Goal: Navigation & Orientation: Find specific page/section

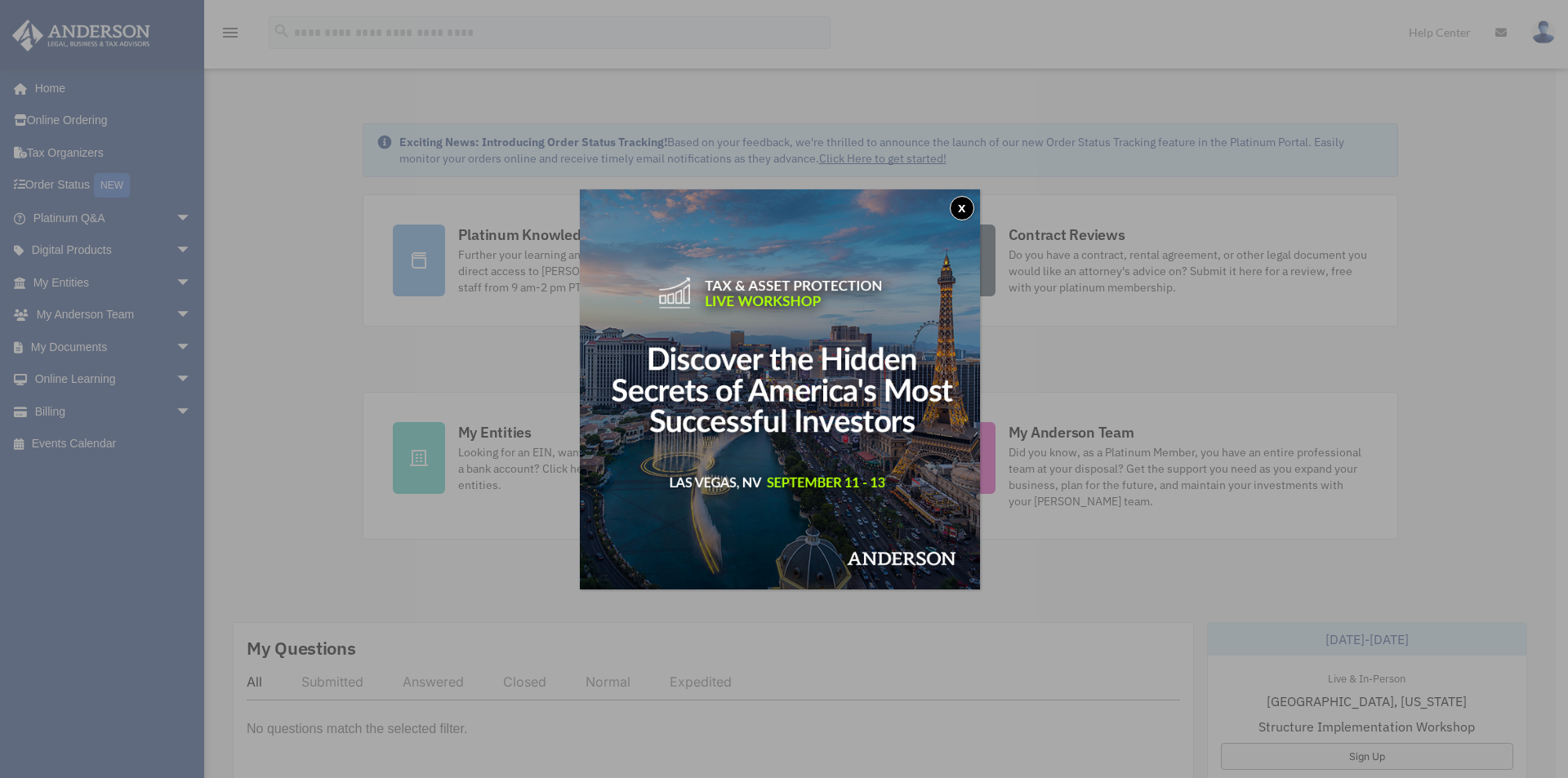
click at [792, 316] on img at bounding box center [780, 389] width 400 height 400
click at [963, 214] on button "x" at bounding box center [962, 208] width 25 height 25
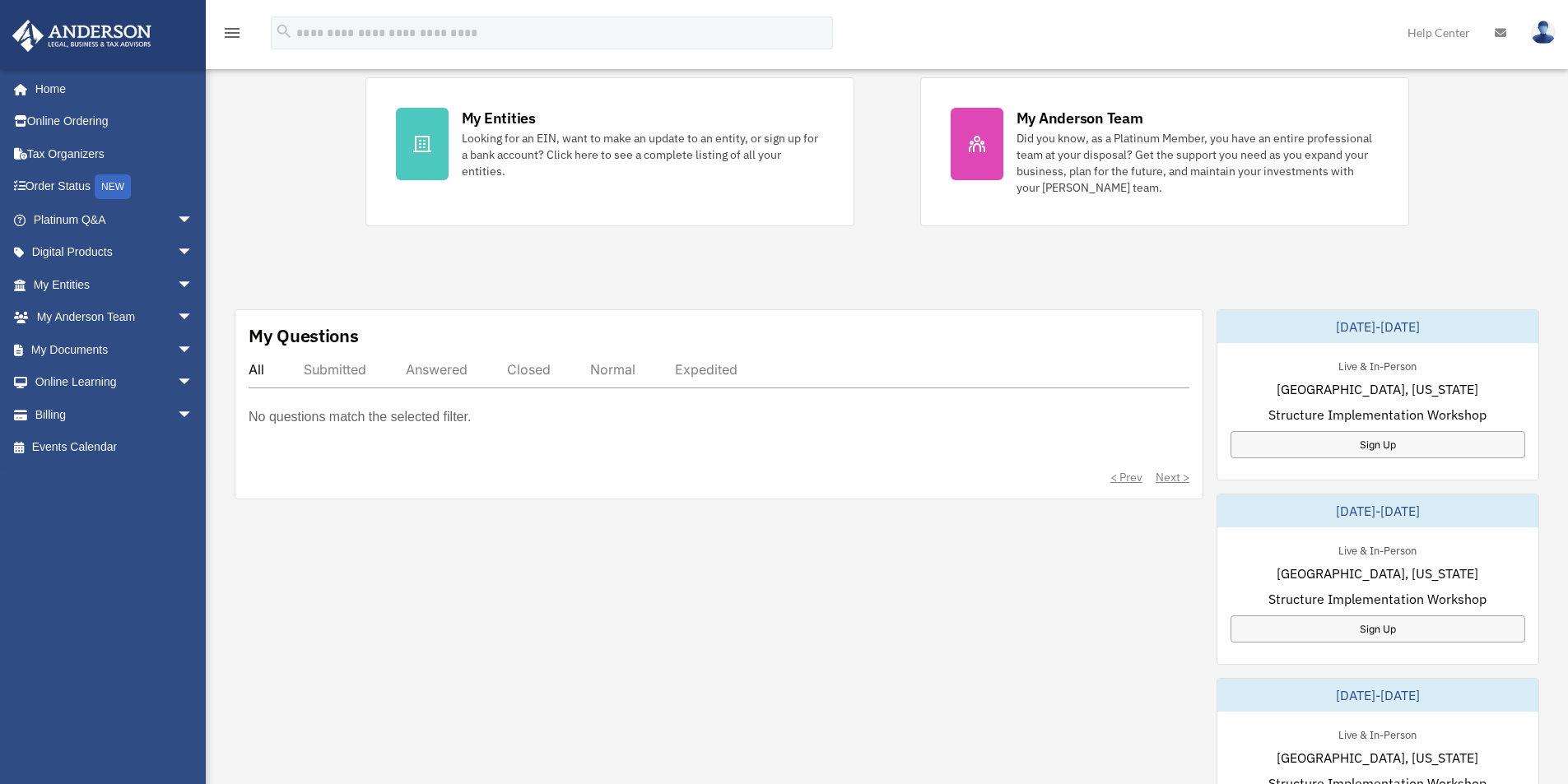
scroll to position [411, 0]
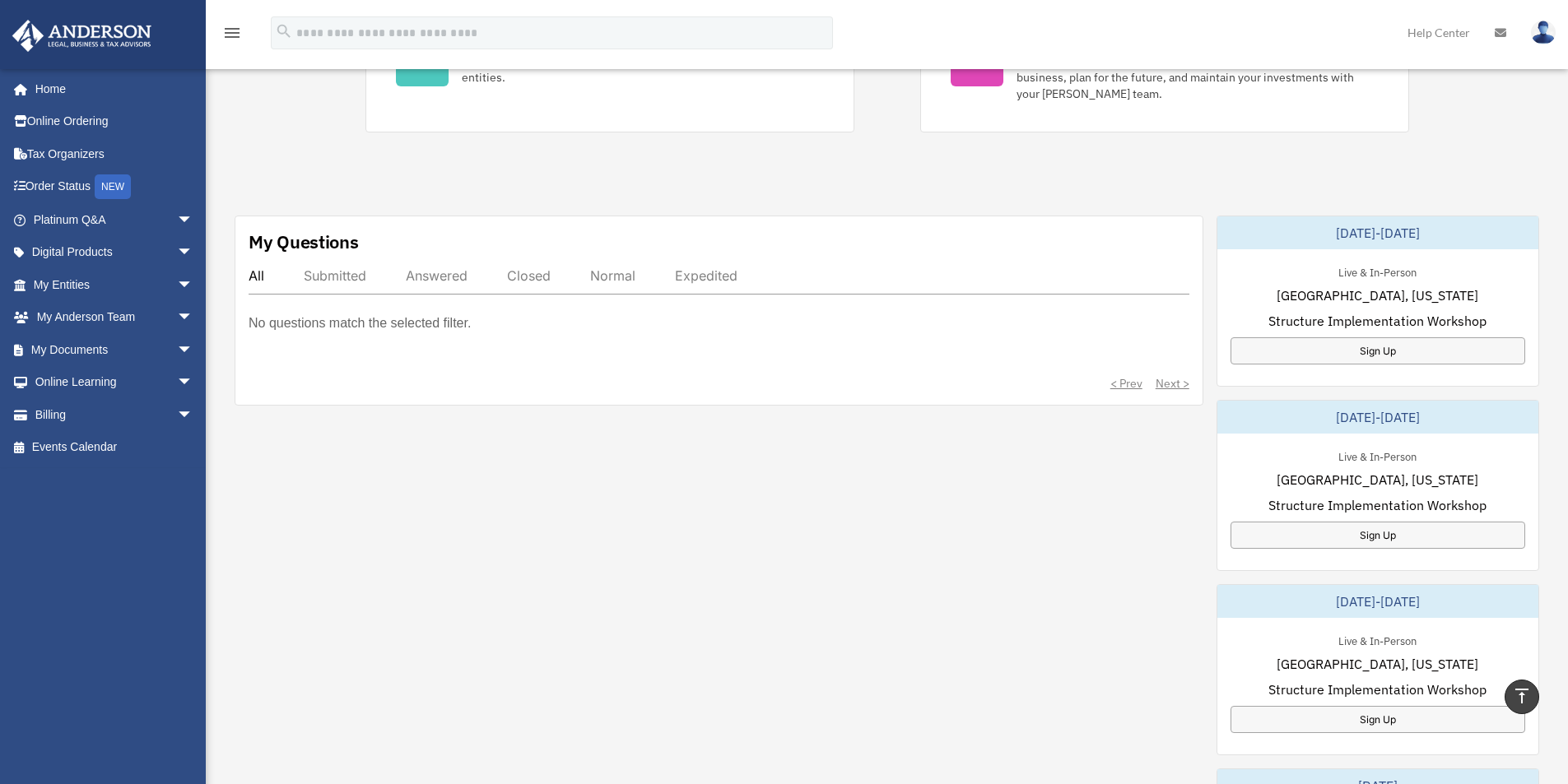
click at [317, 281] on div "Submitted" at bounding box center [335, 275] width 63 height 16
click at [447, 279] on div "Answered" at bounding box center [436, 275] width 62 height 16
click at [517, 279] on div "Closed" at bounding box center [528, 275] width 44 height 16
click at [644, 280] on div "All Submitted Answered Closed Normal Expedited" at bounding box center [719, 280] width 941 height 28
click at [705, 276] on div "Expedited" at bounding box center [706, 275] width 63 height 16
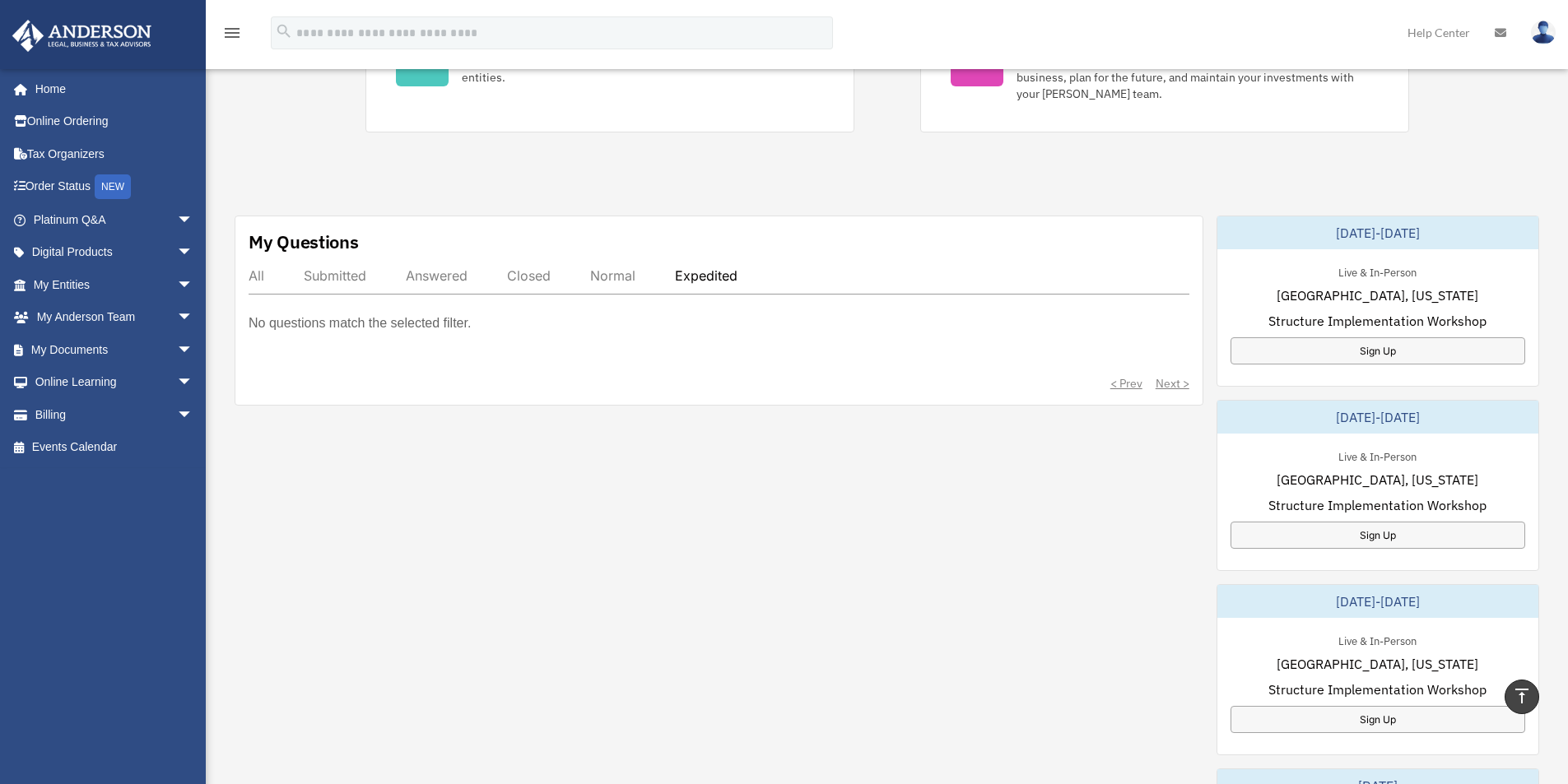
scroll to position [247, 0]
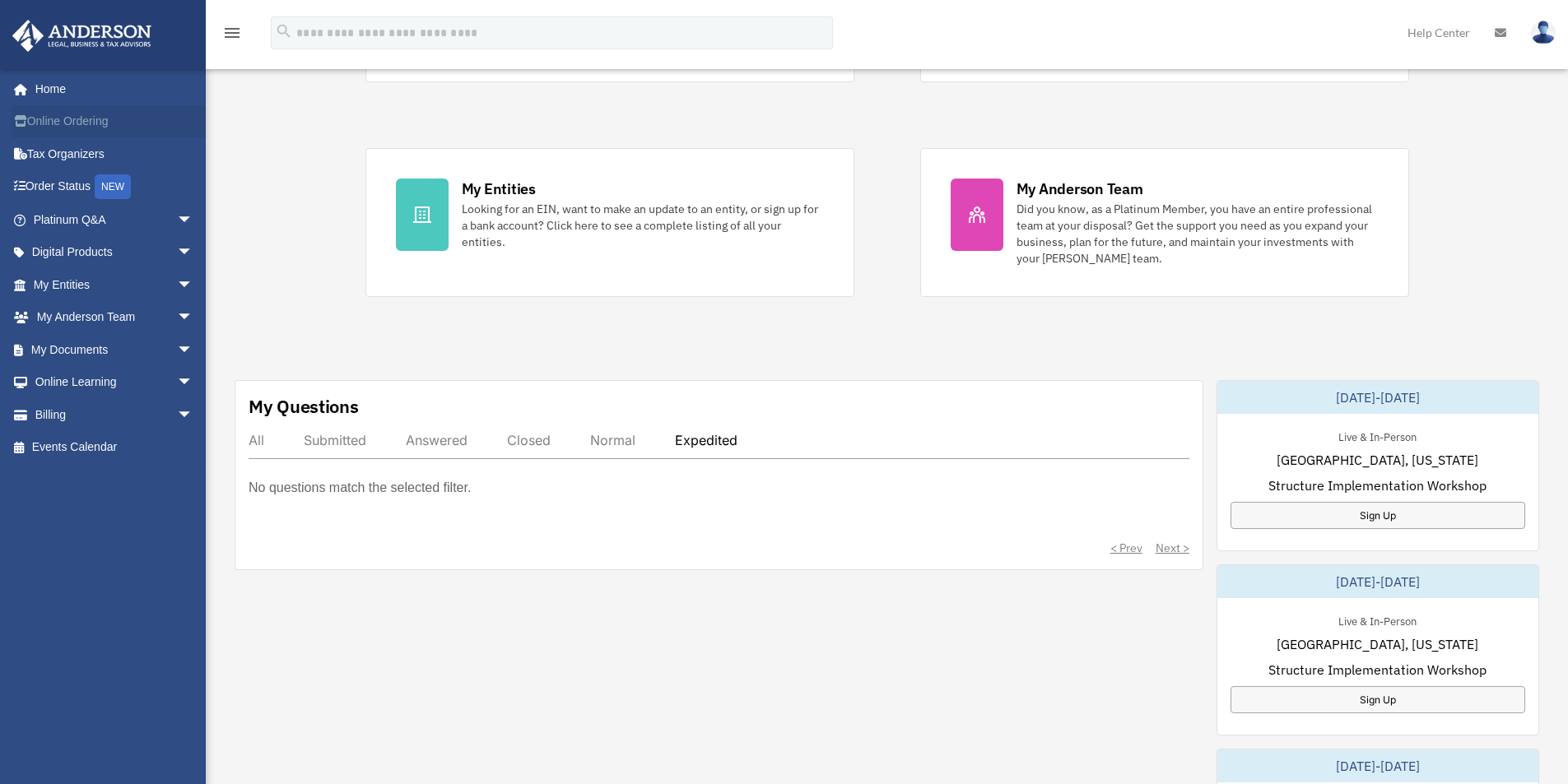
click at [74, 122] on link "Online Ordering" at bounding box center [114, 122] width 206 height 33
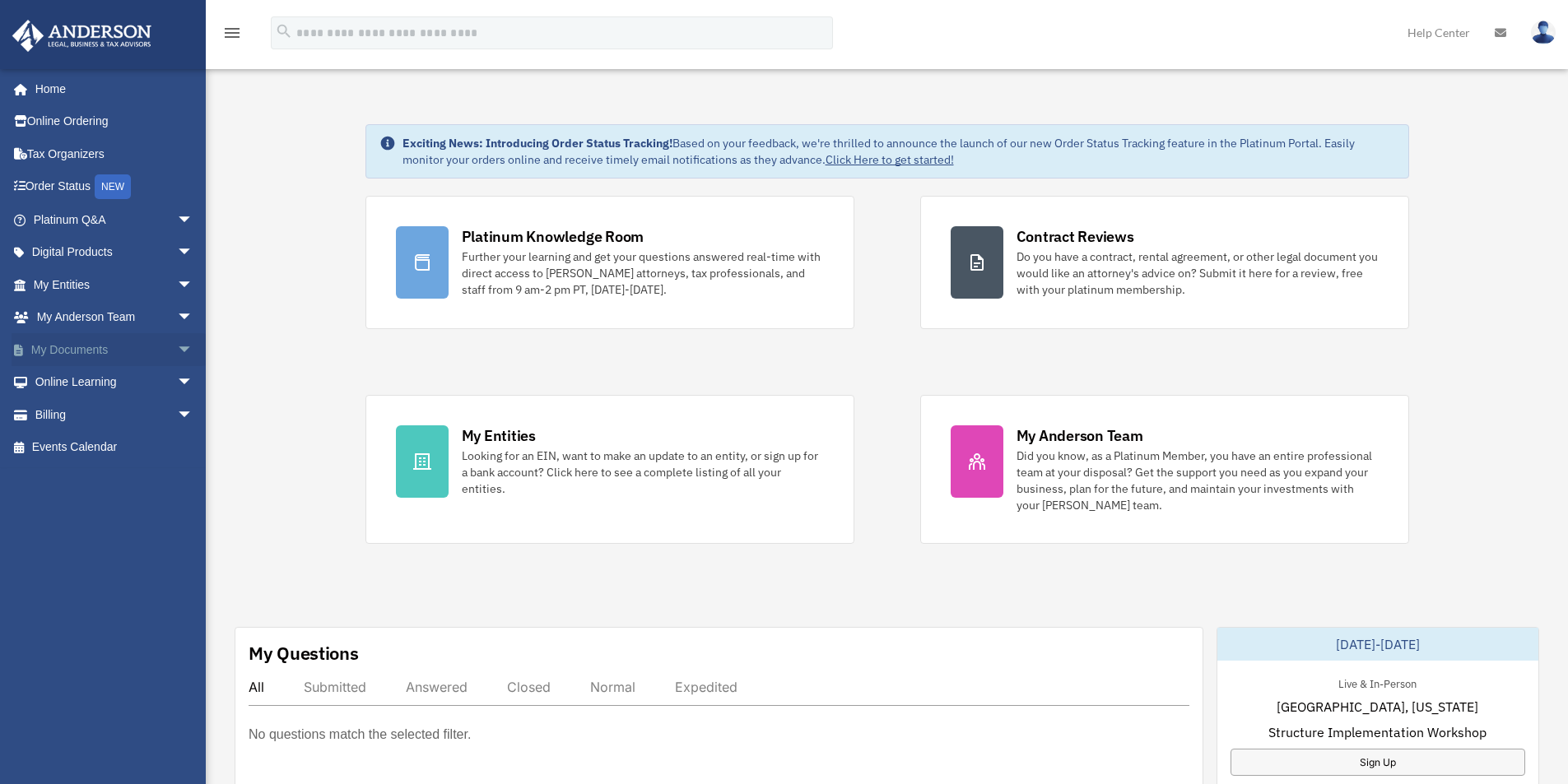
click at [144, 350] on link "My Documents arrow_drop_down" at bounding box center [114, 350] width 206 height 33
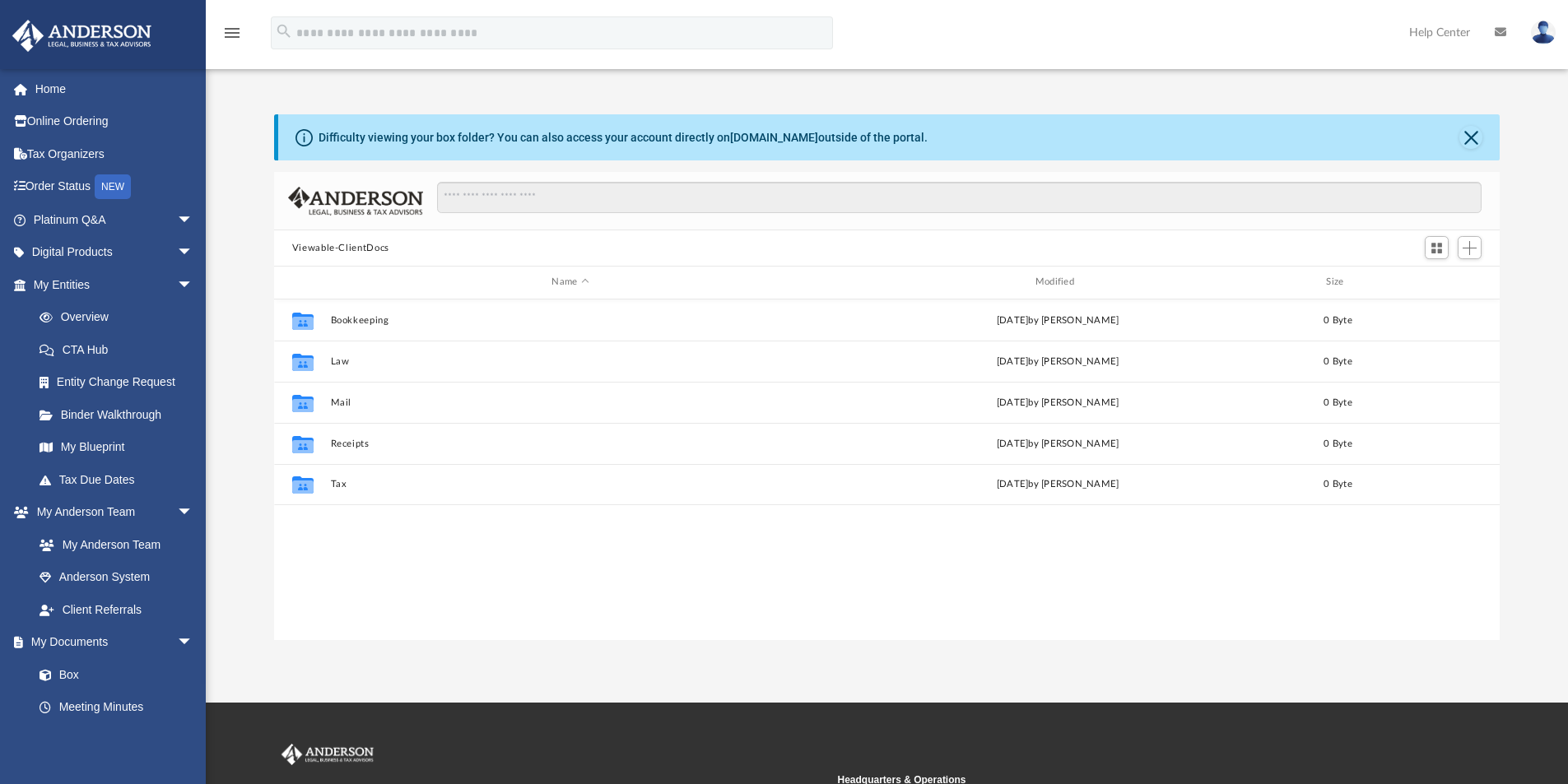
scroll to position [362, 1213]
click at [87, 248] on link "Digital Products arrow_drop_down" at bounding box center [114, 253] width 206 height 33
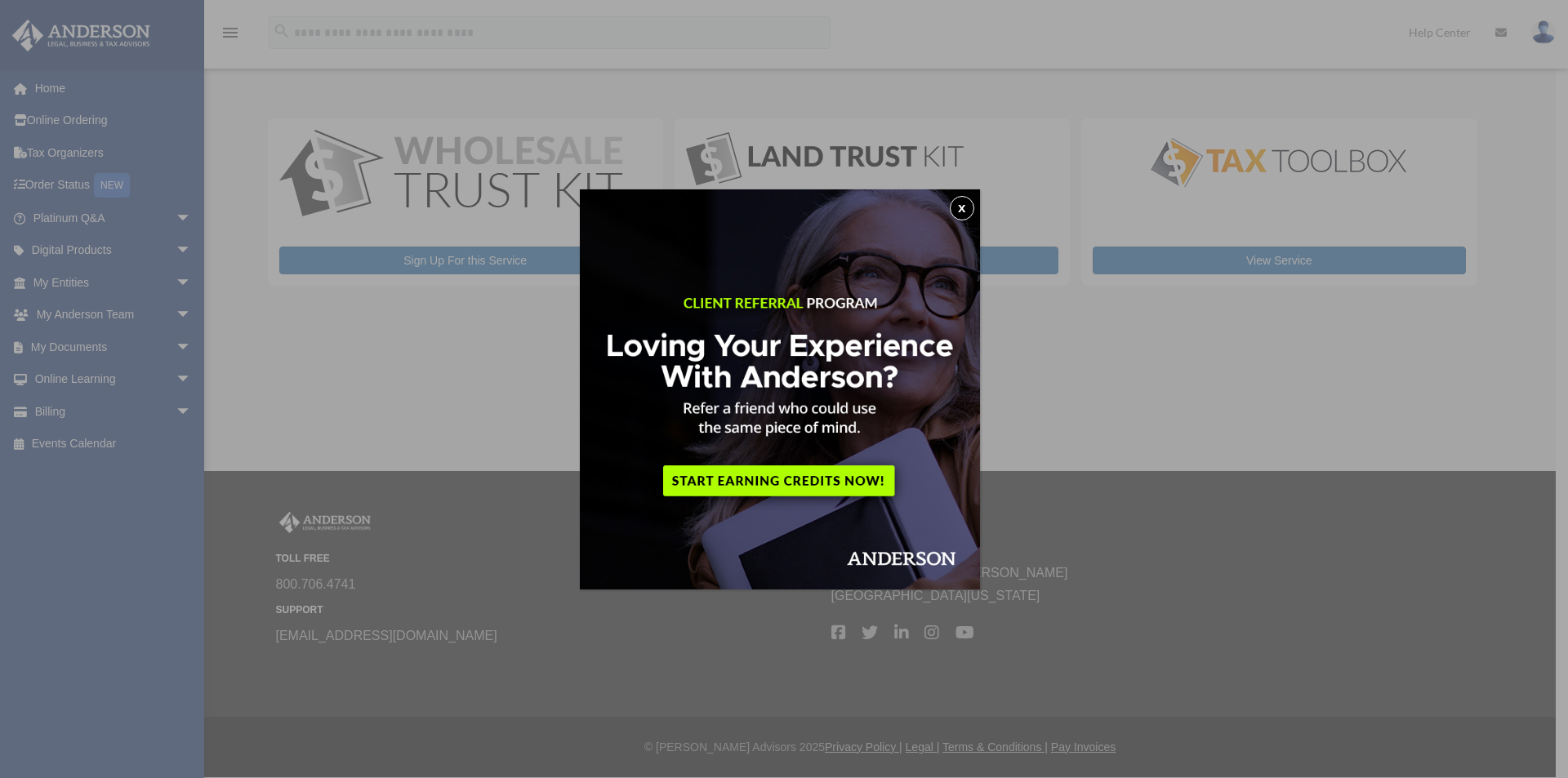
click at [966, 210] on button "x" at bounding box center [962, 208] width 25 height 25
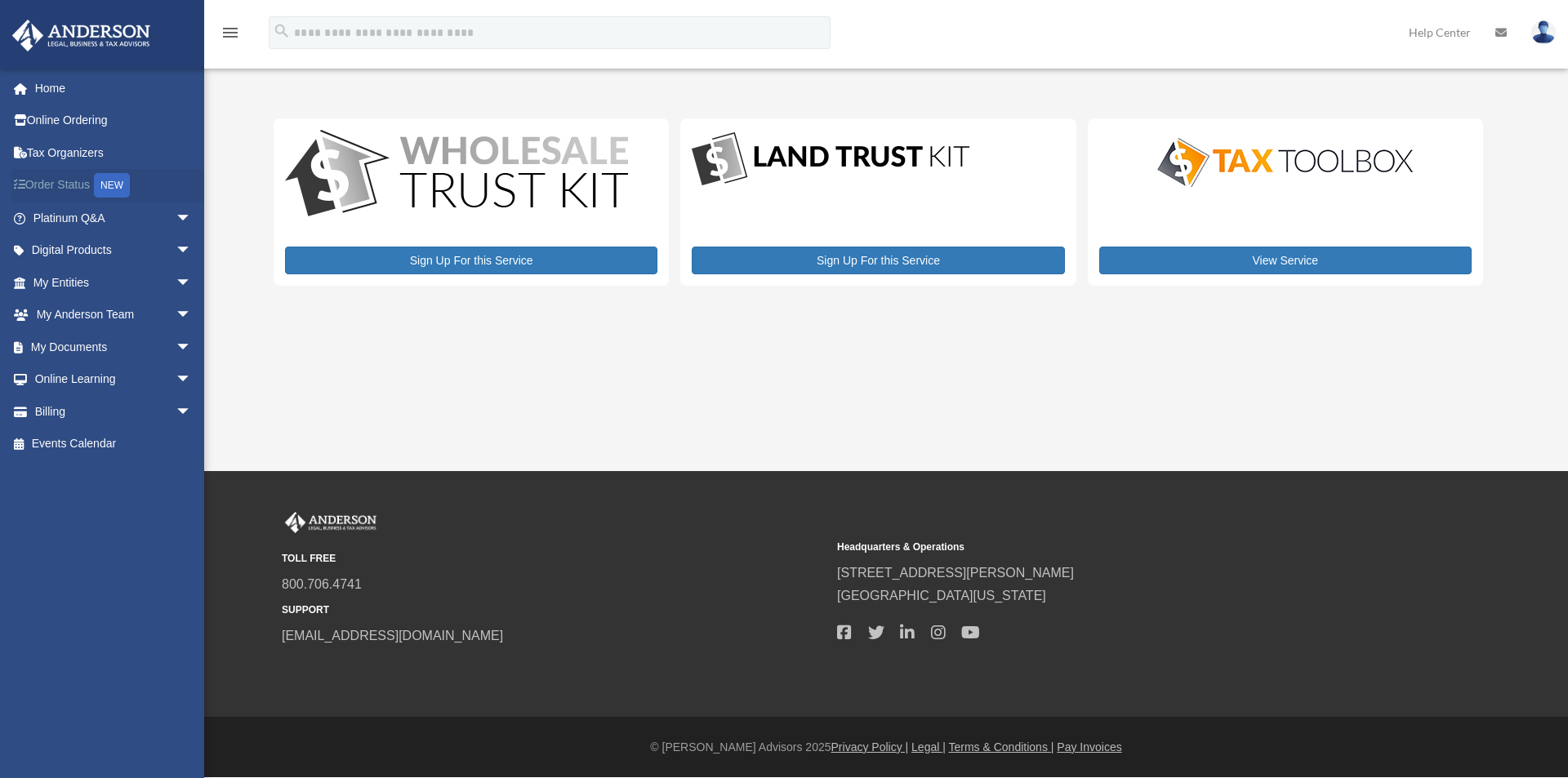
click at [70, 177] on link "Order Status NEW" at bounding box center [113, 186] width 205 height 34
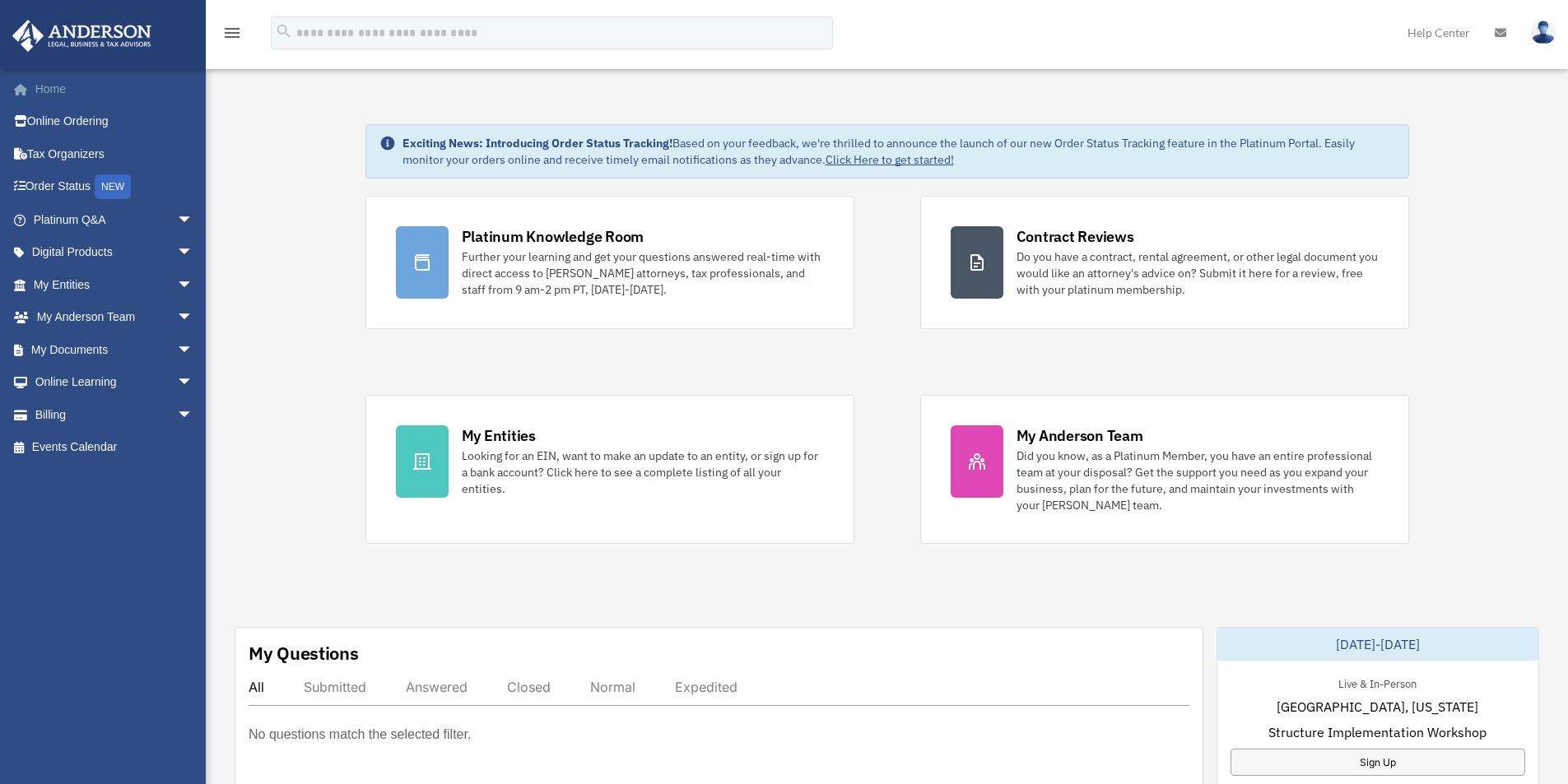
click at [56, 86] on link "Home" at bounding box center [114, 88] width 206 height 33
click at [86, 147] on link "Tax Organizers" at bounding box center [114, 154] width 206 height 33
click at [154, 282] on link "My Entities arrow_drop_down" at bounding box center [114, 284] width 206 height 33
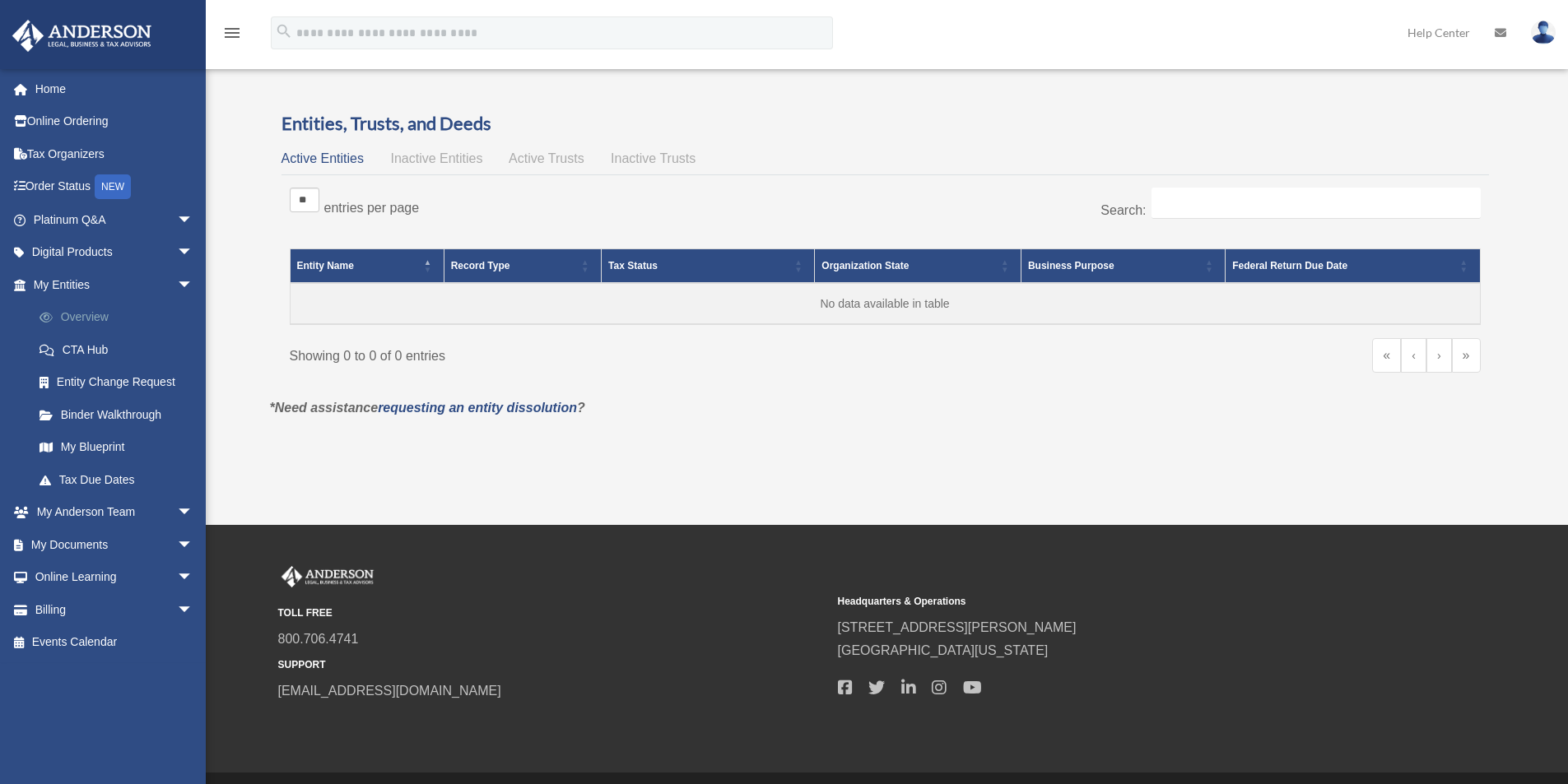
click at [84, 322] on link "Overview" at bounding box center [120, 317] width 195 height 33
click at [448, 158] on span "Inactive Entities" at bounding box center [435, 158] width 92 height 14
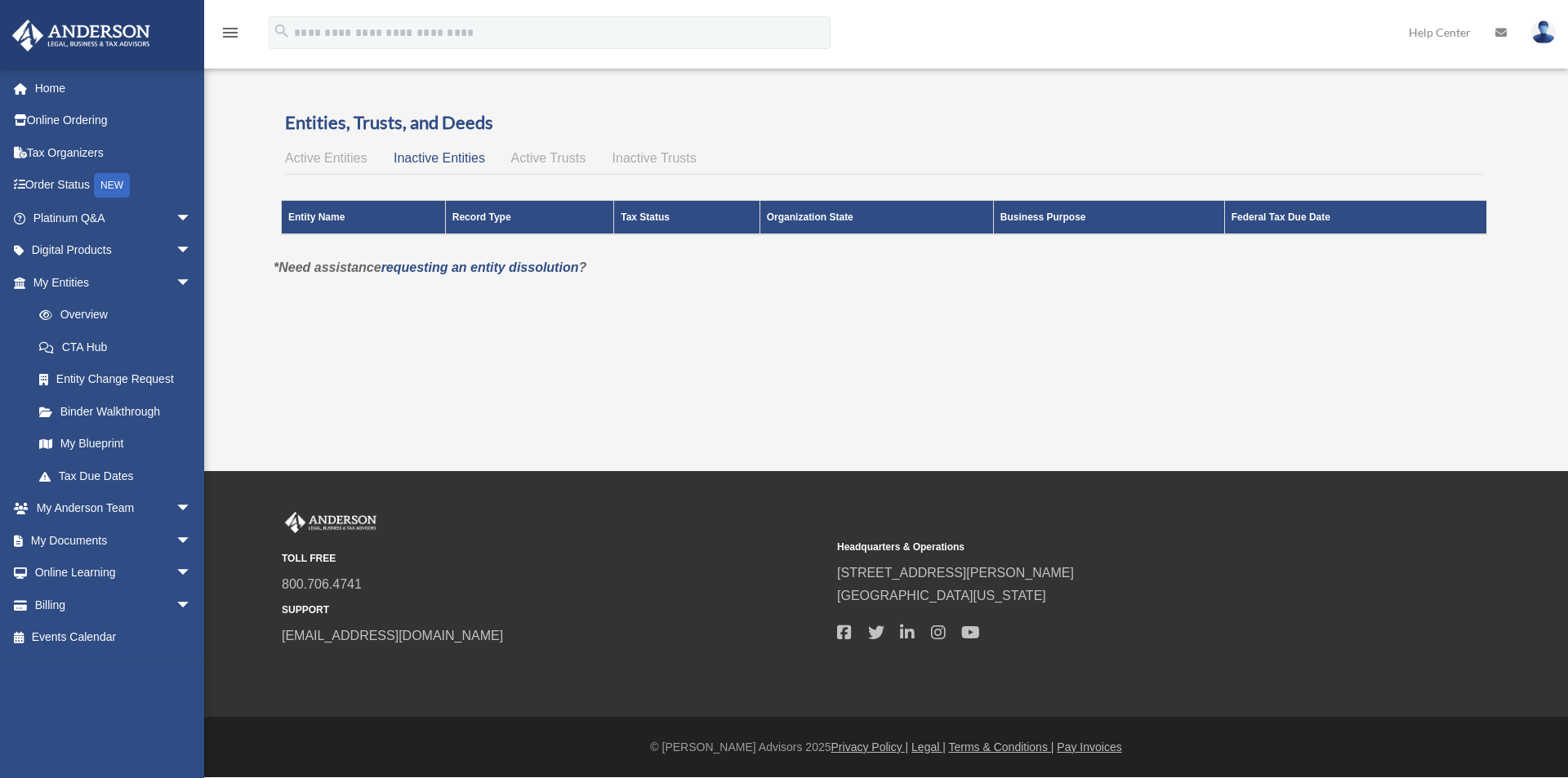
click at [557, 157] on span "Active Trusts" at bounding box center [549, 157] width 75 height 14
click at [666, 157] on span "Inactive Trusts" at bounding box center [653, 157] width 84 height 14
click at [107, 442] on link "My Blueprint" at bounding box center [119, 444] width 193 height 33
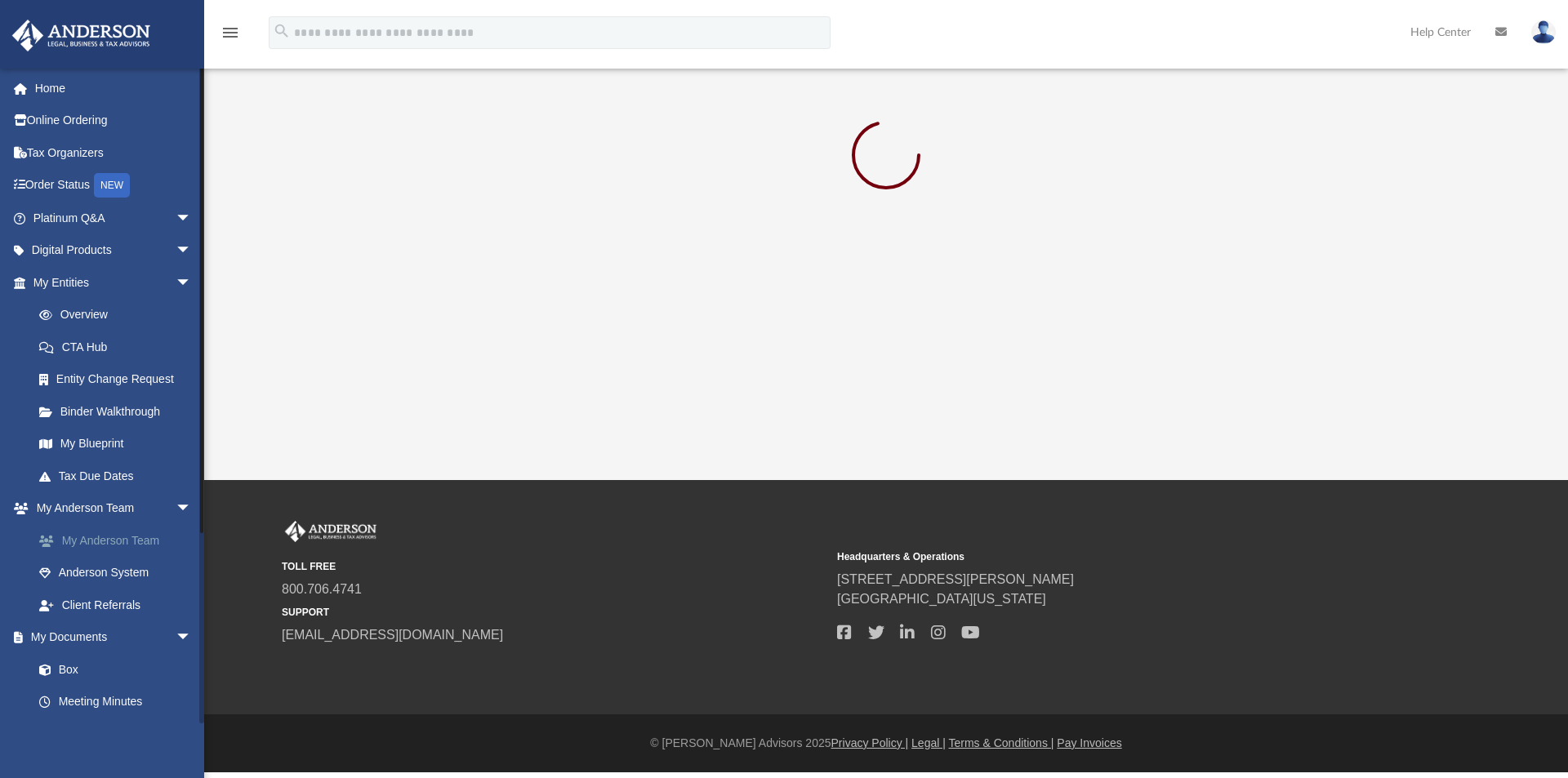
click at [129, 540] on link "My Anderson Team" at bounding box center [119, 540] width 193 height 33
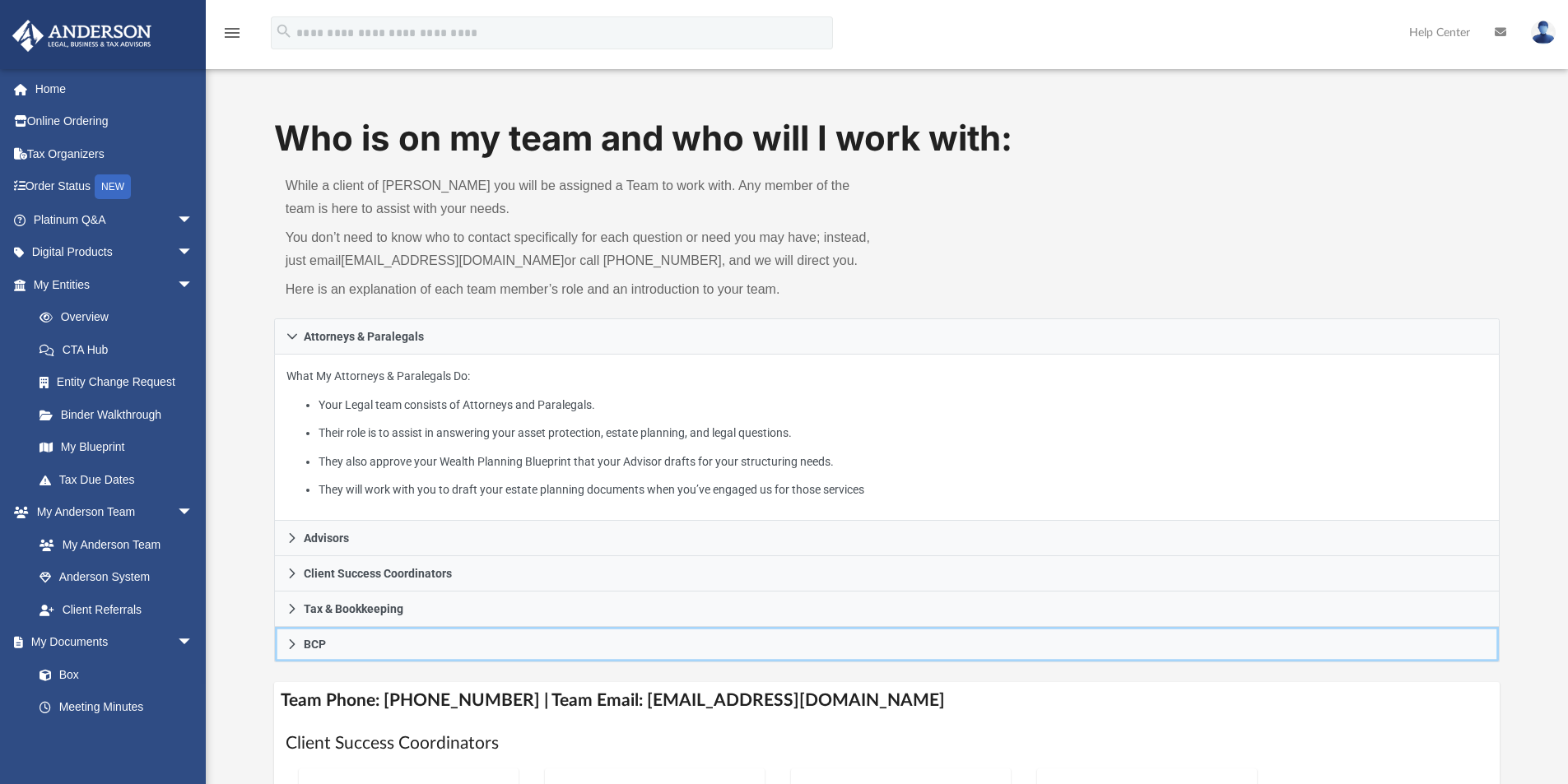
click at [298, 633] on link "BCP" at bounding box center [887, 644] width 1226 height 35
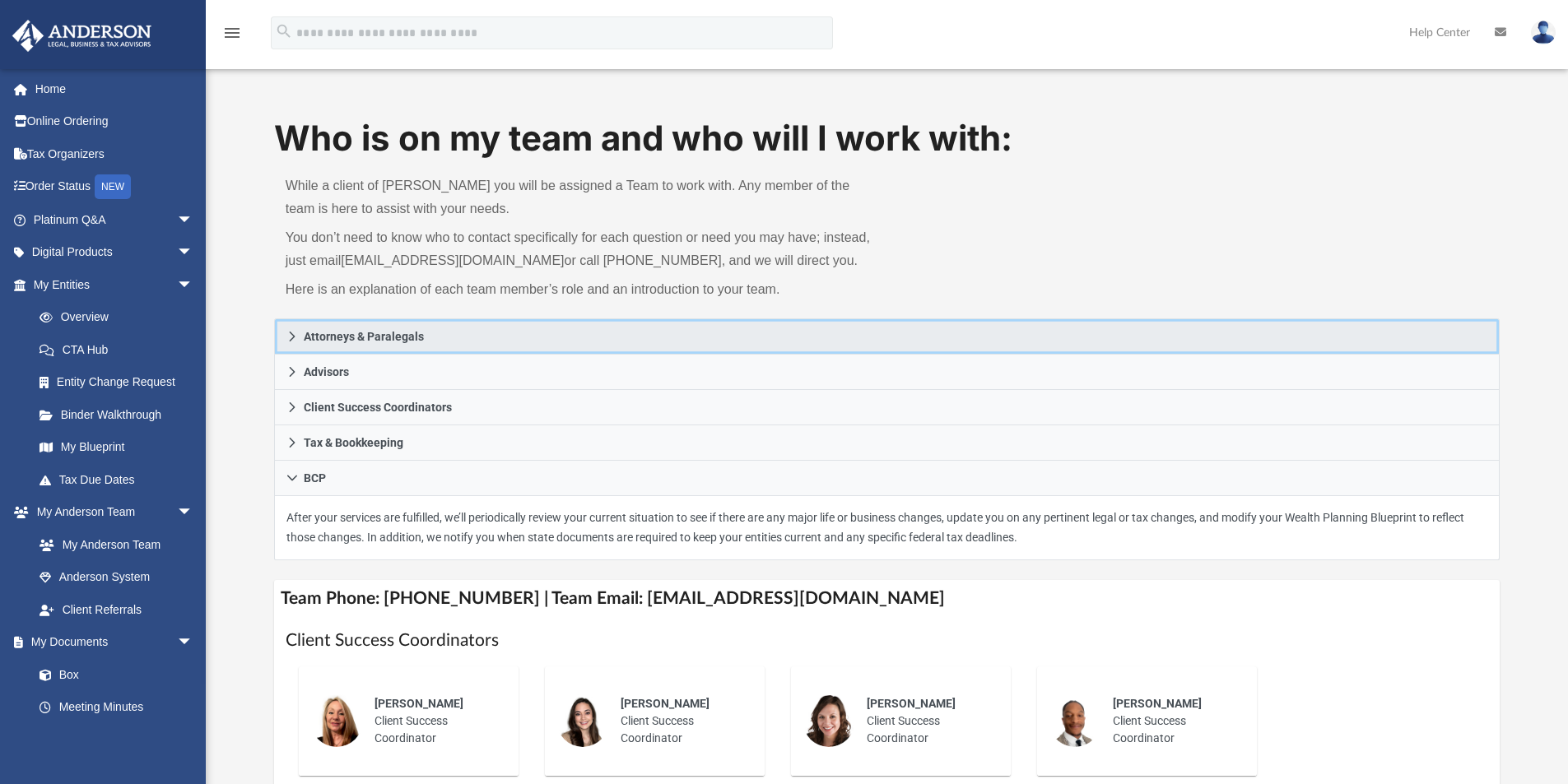
click at [468, 347] on link "Attorneys & Paralegals" at bounding box center [887, 336] width 1226 height 36
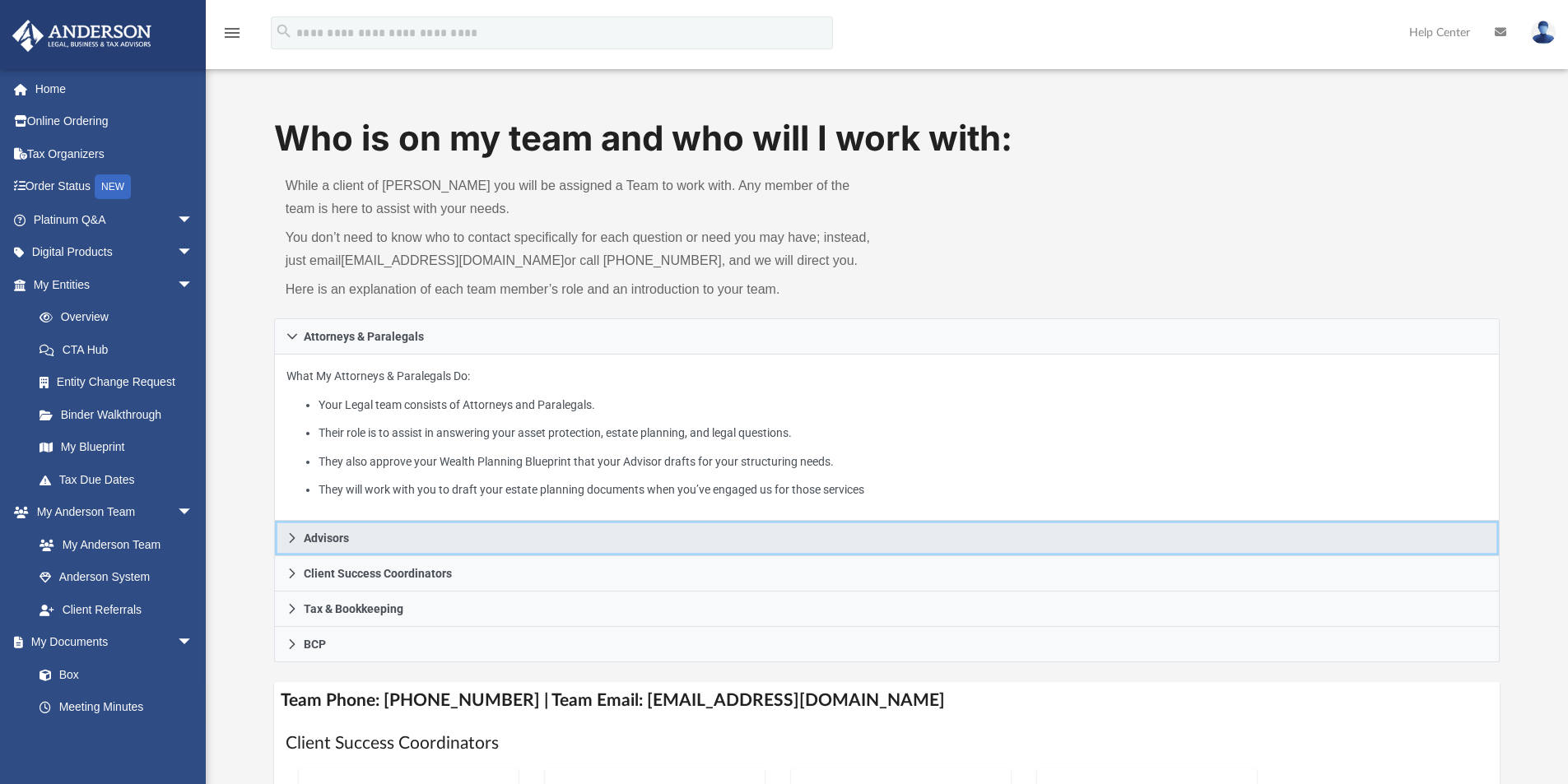
click at [388, 527] on link "Advisors" at bounding box center [887, 538] width 1226 height 35
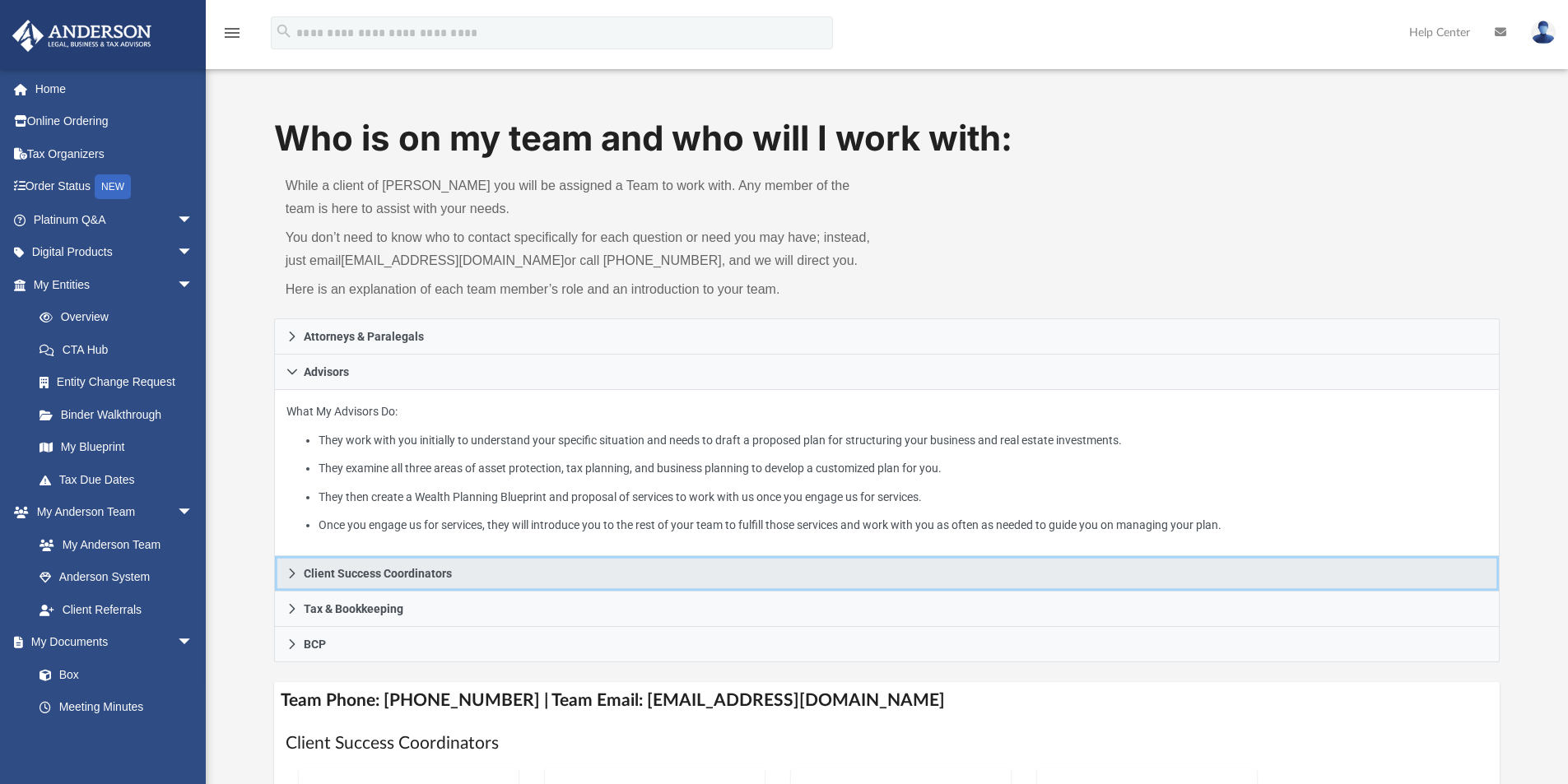
click at [354, 565] on link "Client Success Coordinators" at bounding box center [887, 573] width 1226 height 35
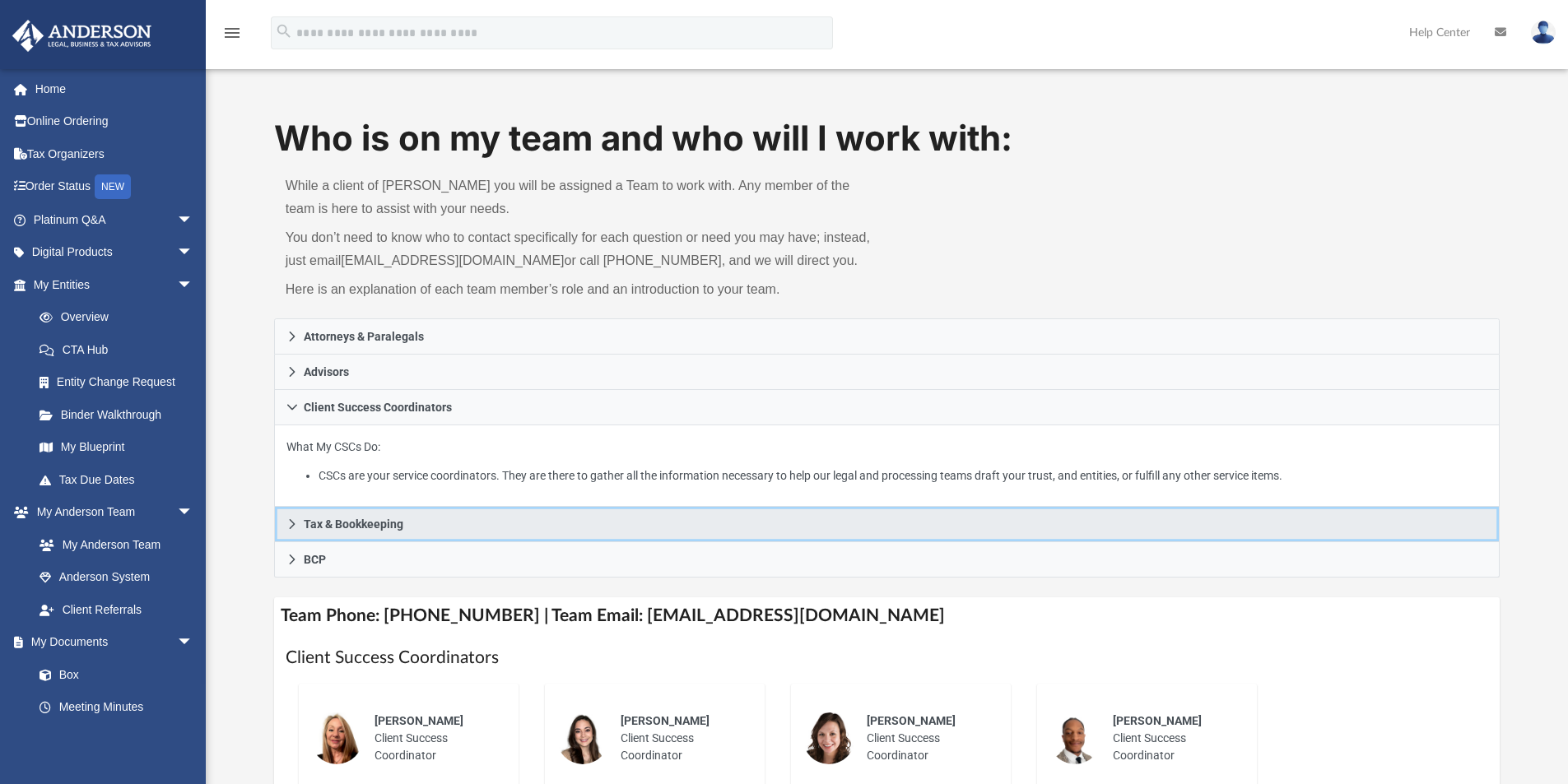
click at [400, 529] on span "Tax & Bookkeeping" at bounding box center [354, 525] width 100 height 11
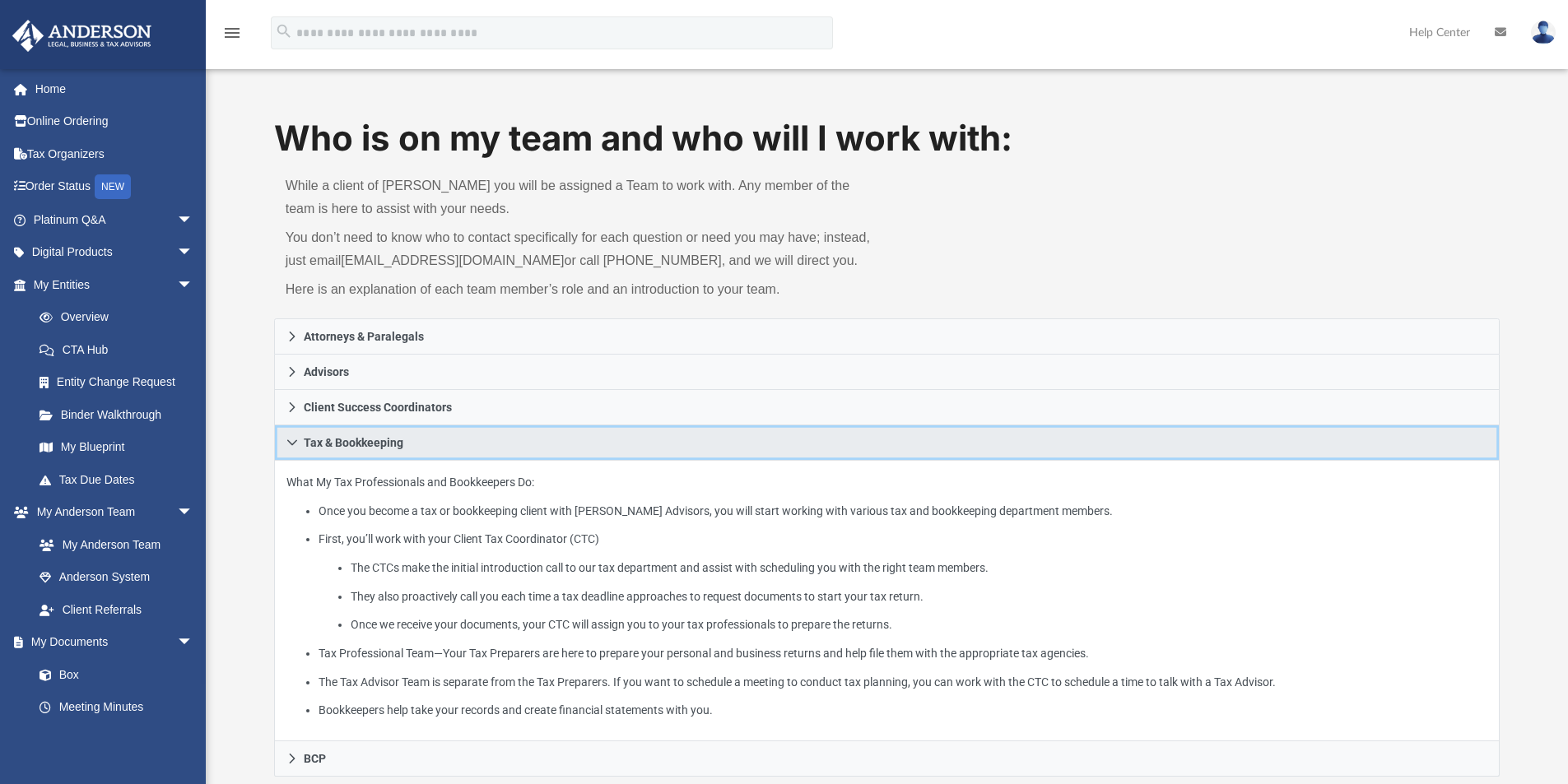
click at [453, 434] on link "Tax & Bookkeeping" at bounding box center [887, 443] width 1226 height 35
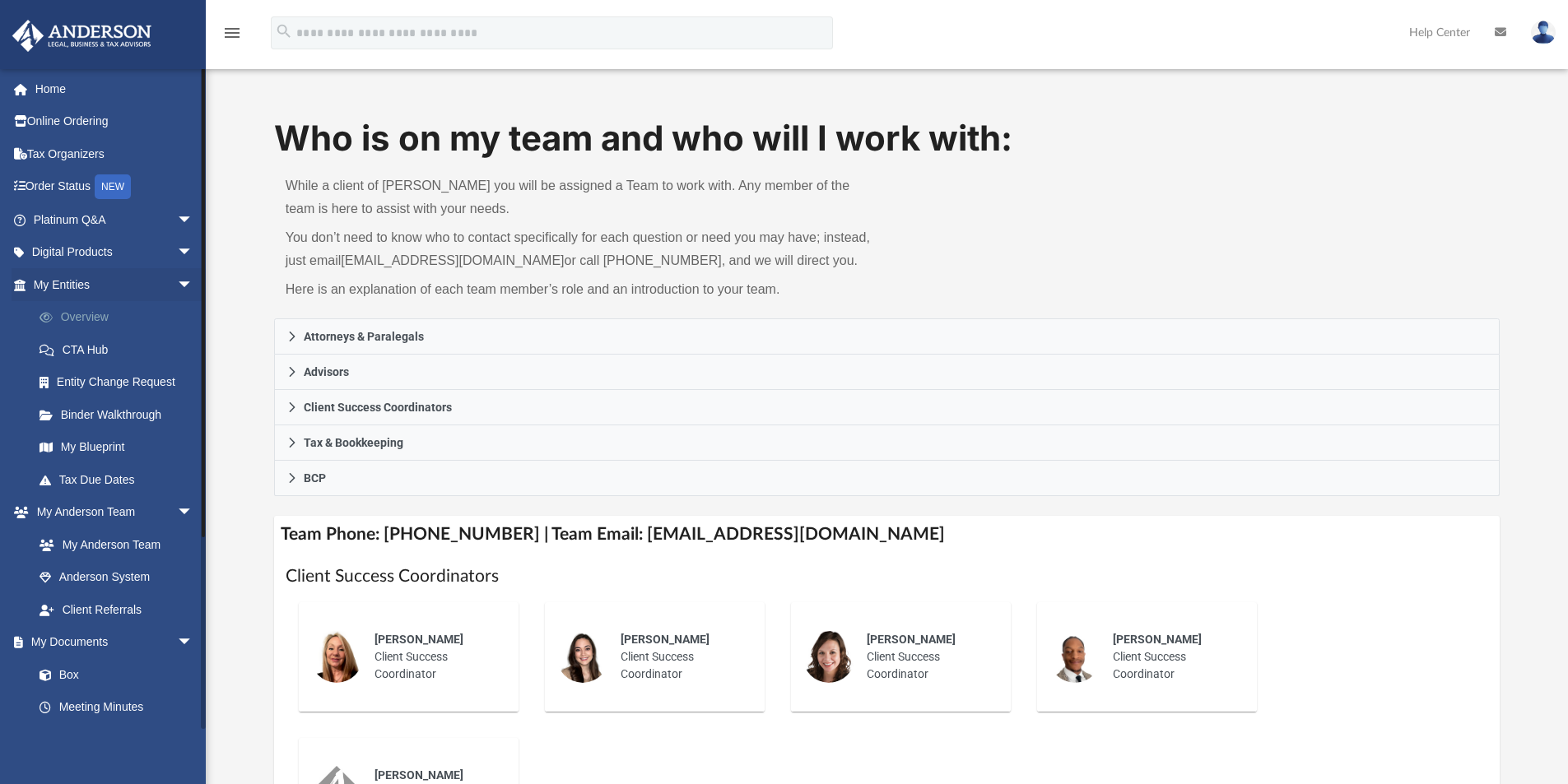
click at [84, 320] on link "Overview" at bounding box center [120, 317] width 195 height 33
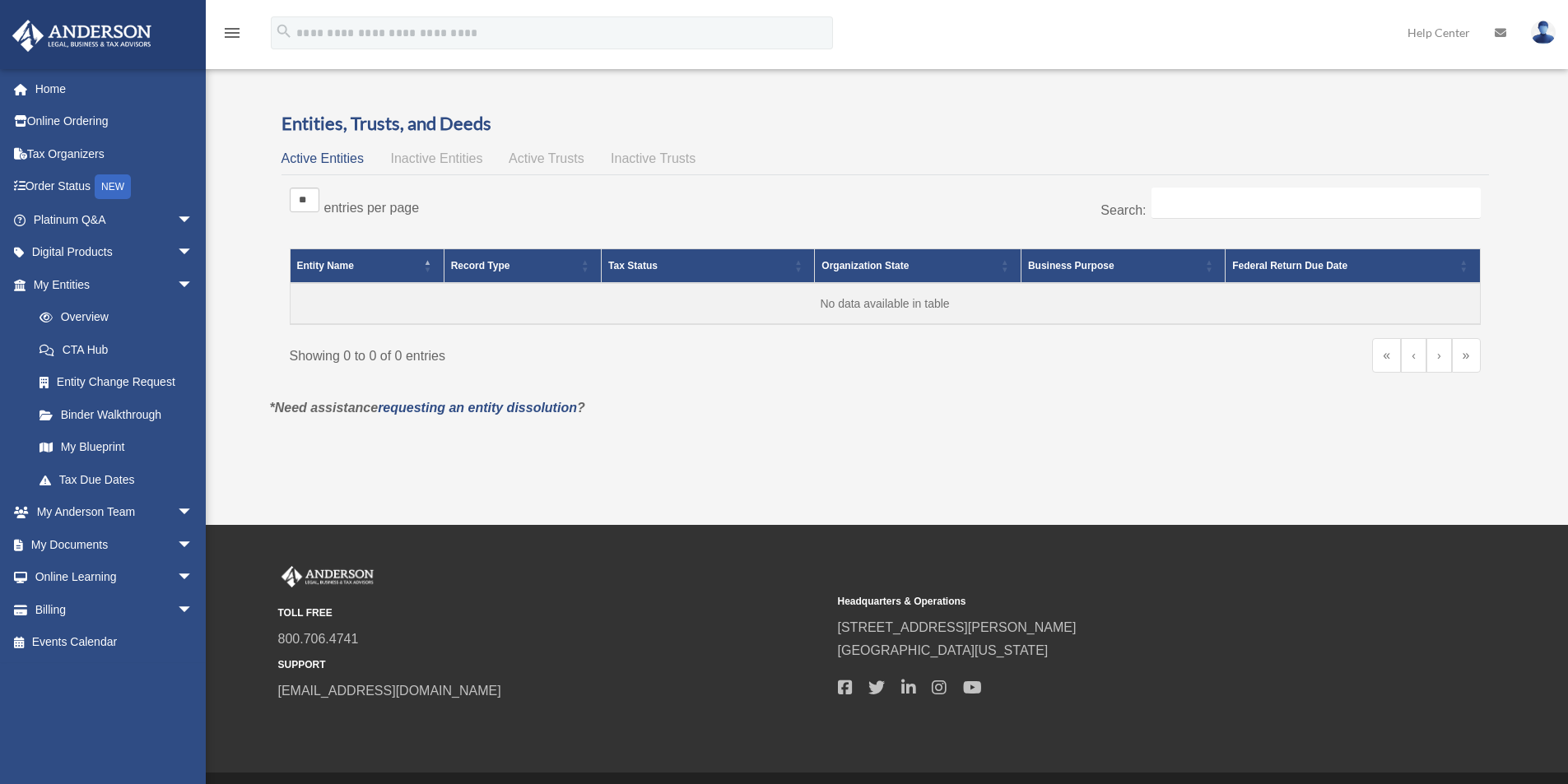
click at [432, 161] on span "Inactive Entities" at bounding box center [435, 158] width 92 height 14
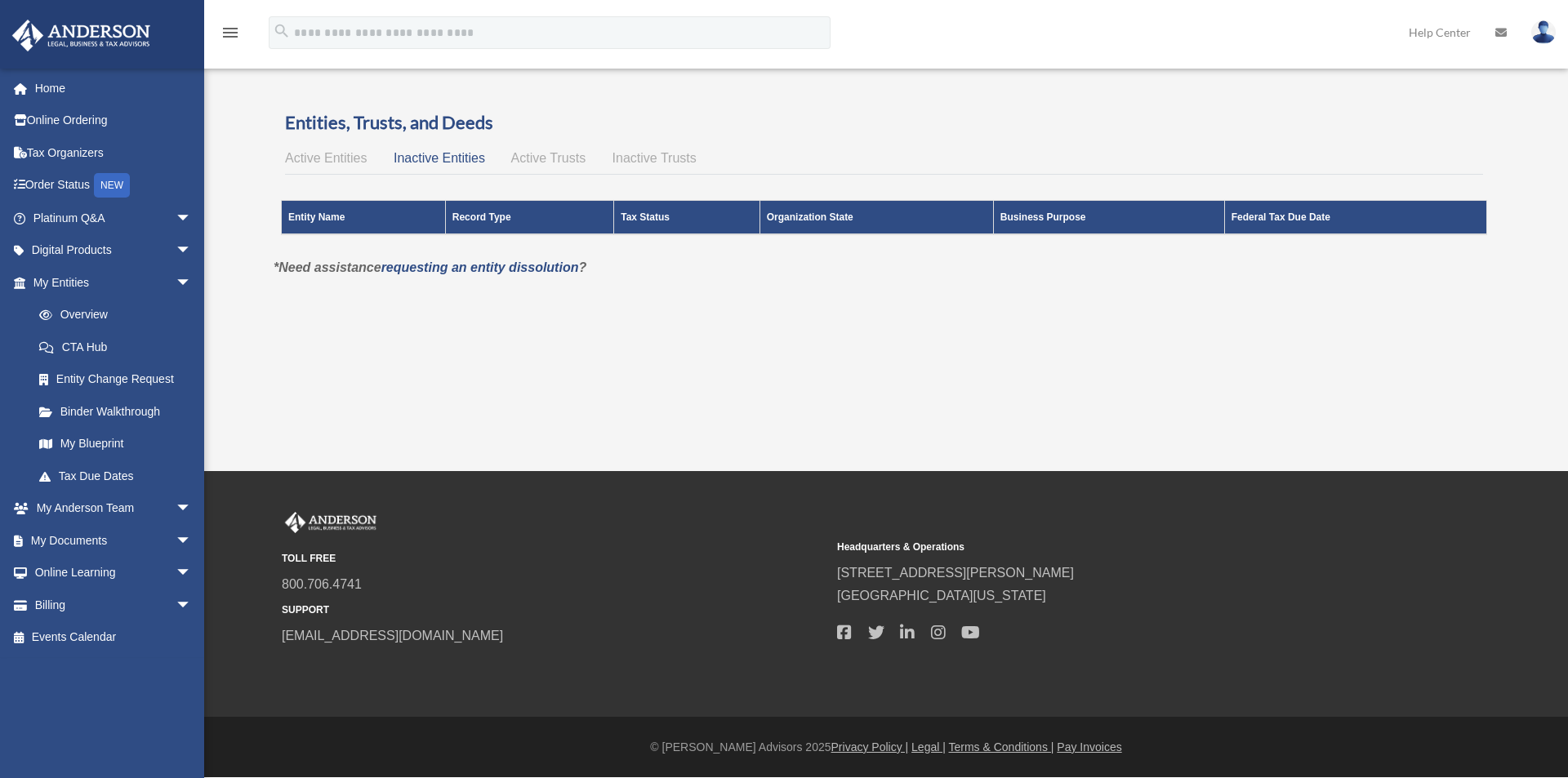
click at [572, 155] on span "Active Trusts" at bounding box center [549, 157] width 75 height 14
click at [668, 153] on span "Inactive Trusts" at bounding box center [653, 157] width 84 height 14
click at [65, 89] on link "Home" at bounding box center [113, 88] width 205 height 33
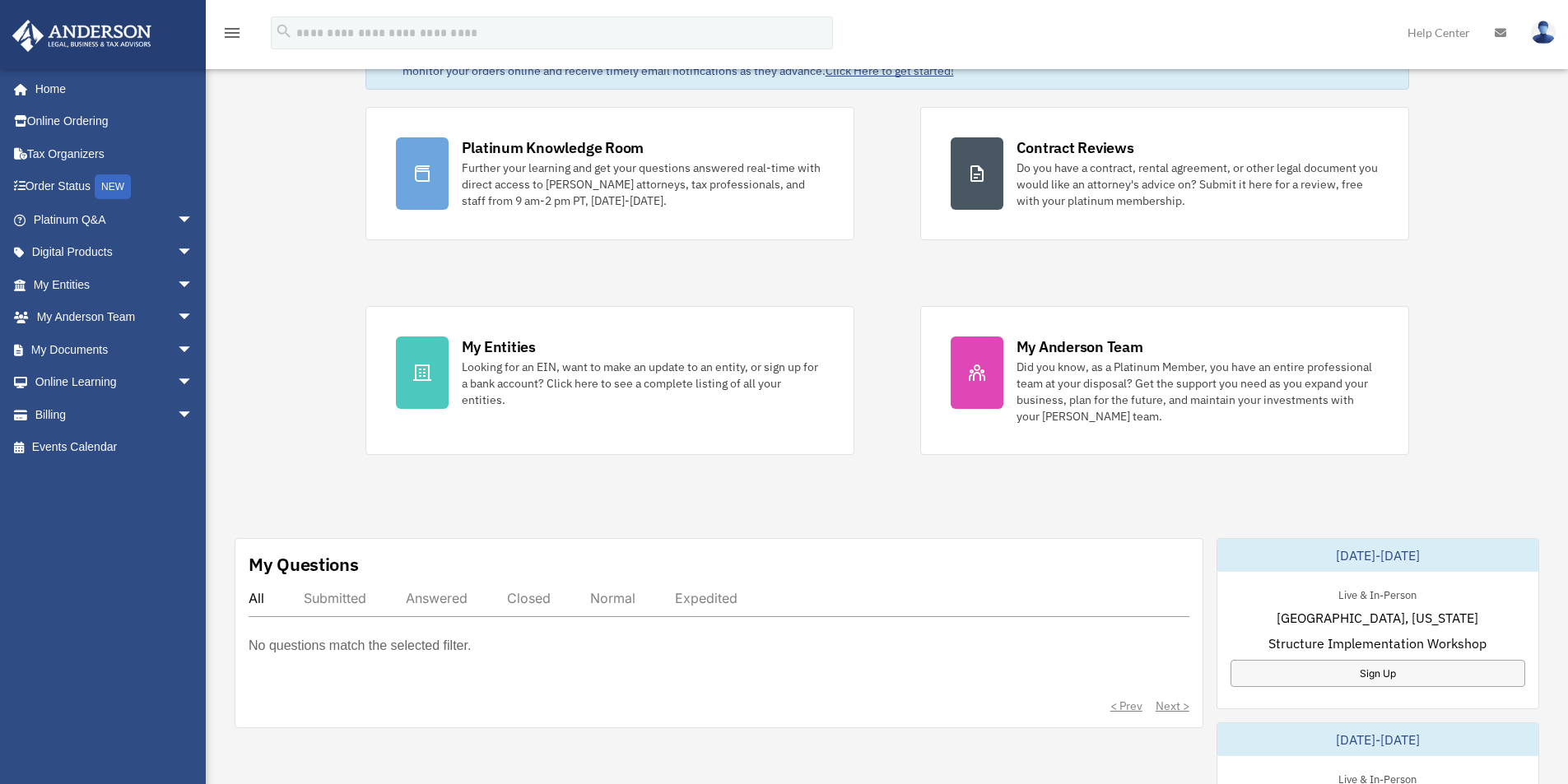
scroll to position [247, 0]
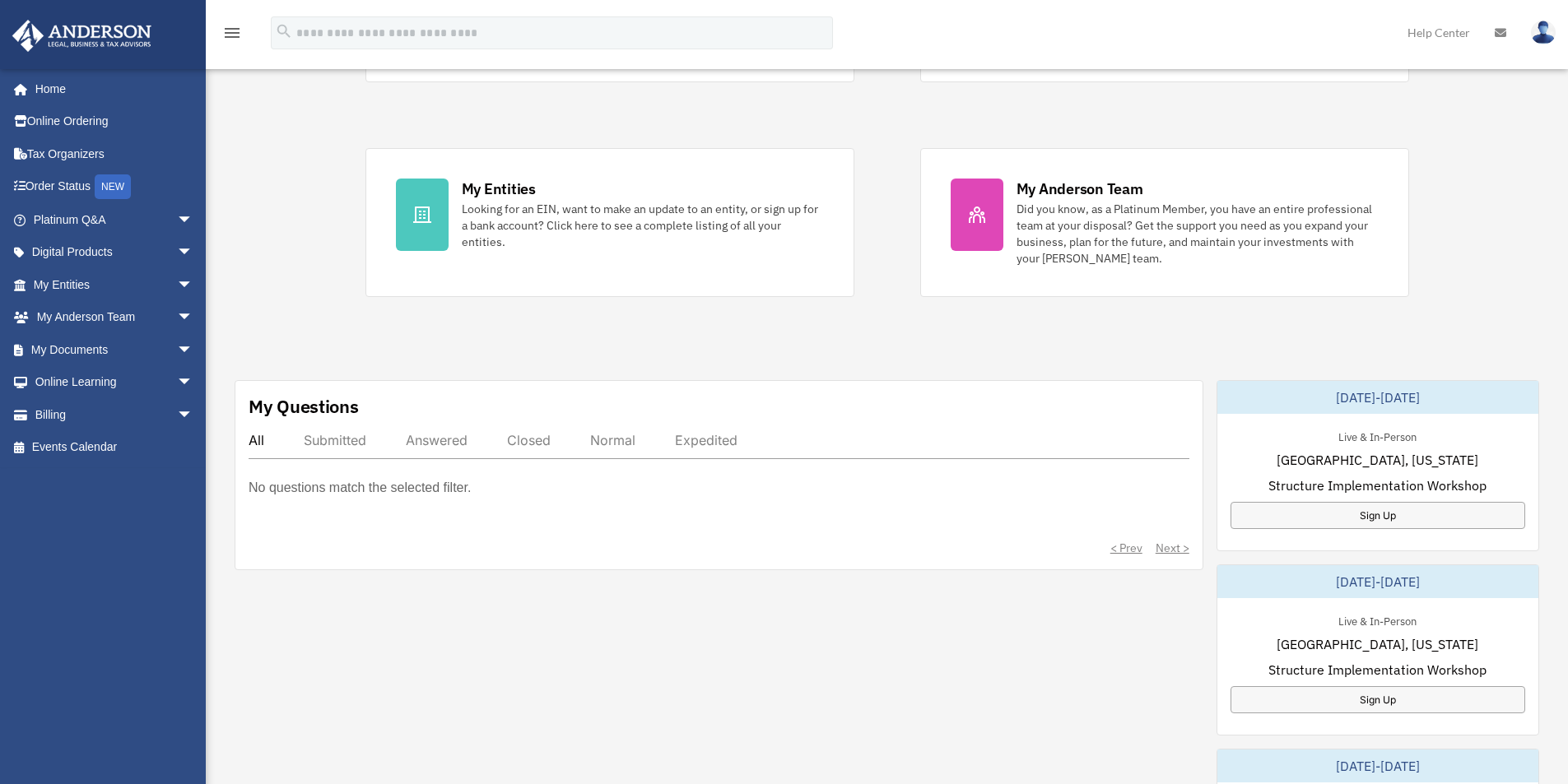
click at [525, 447] on div "Closed" at bounding box center [528, 440] width 44 height 16
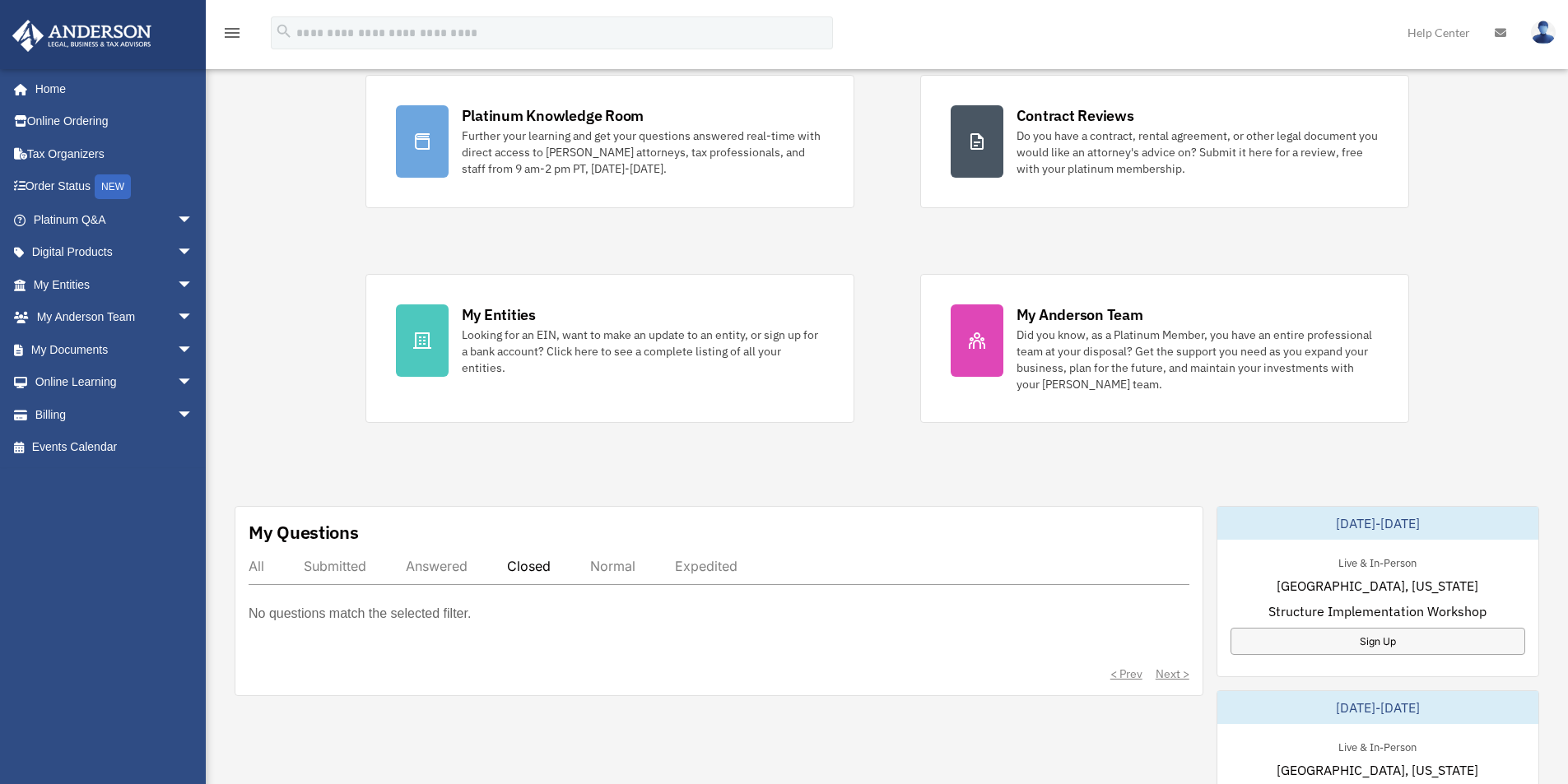
scroll to position [0, 0]
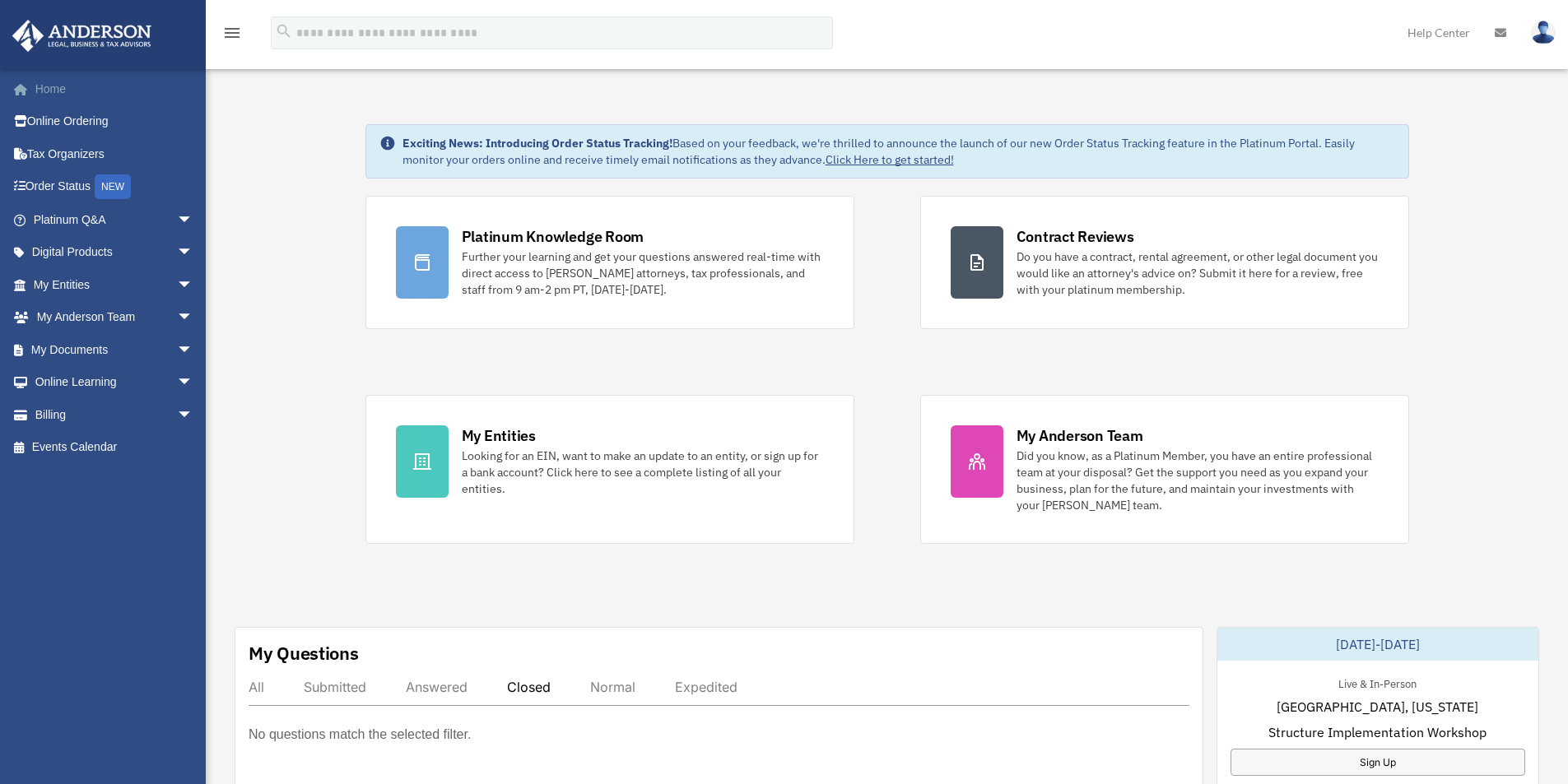
click at [56, 89] on link "Home" at bounding box center [114, 88] width 206 height 33
click at [63, 182] on link "Order Status NEW" at bounding box center [114, 187] width 206 height 34
click at [38, 86] on link "Home" at bounding box center [114, 88] width 206 height 33
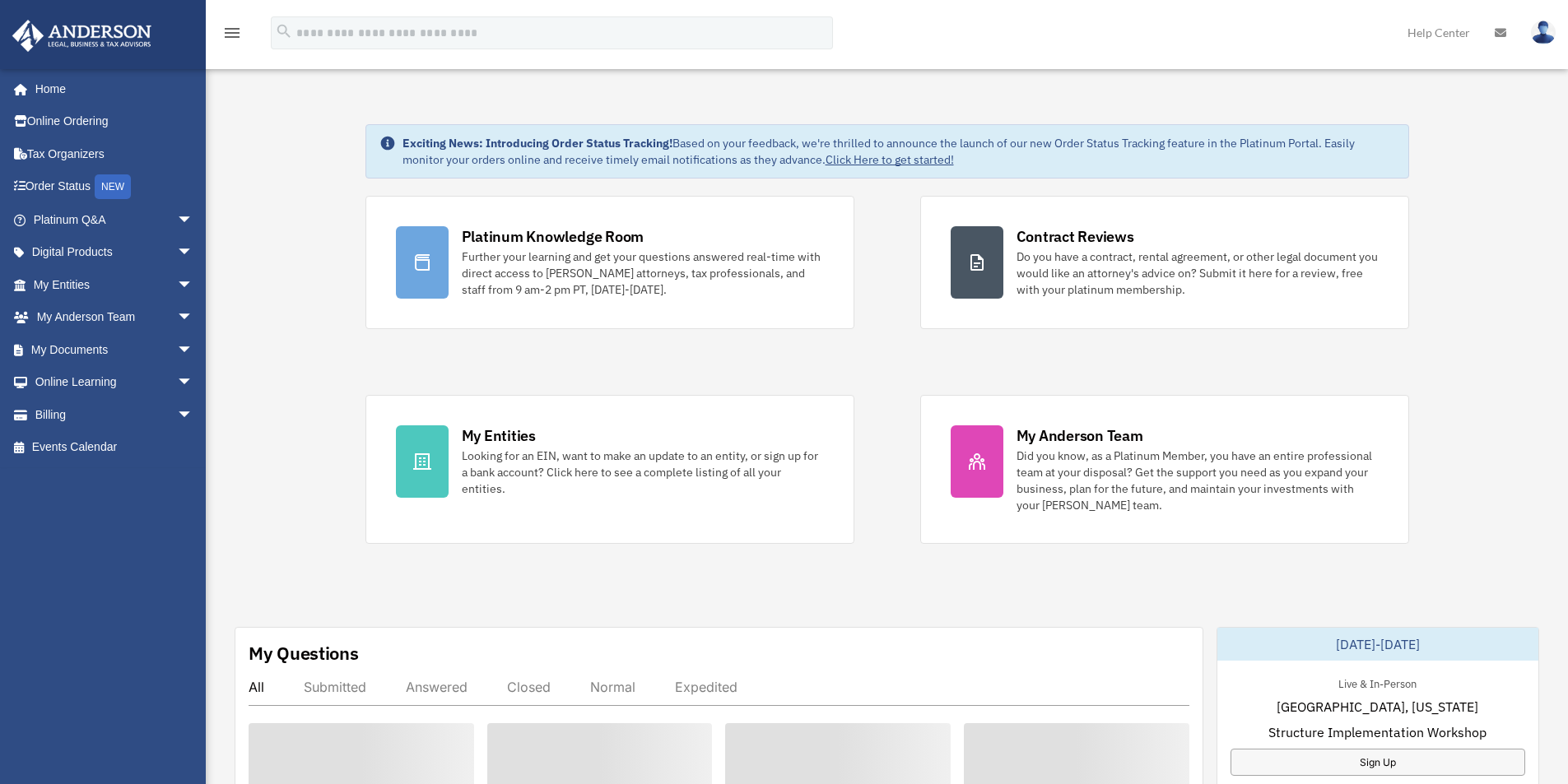
scroll to position [164, 0]
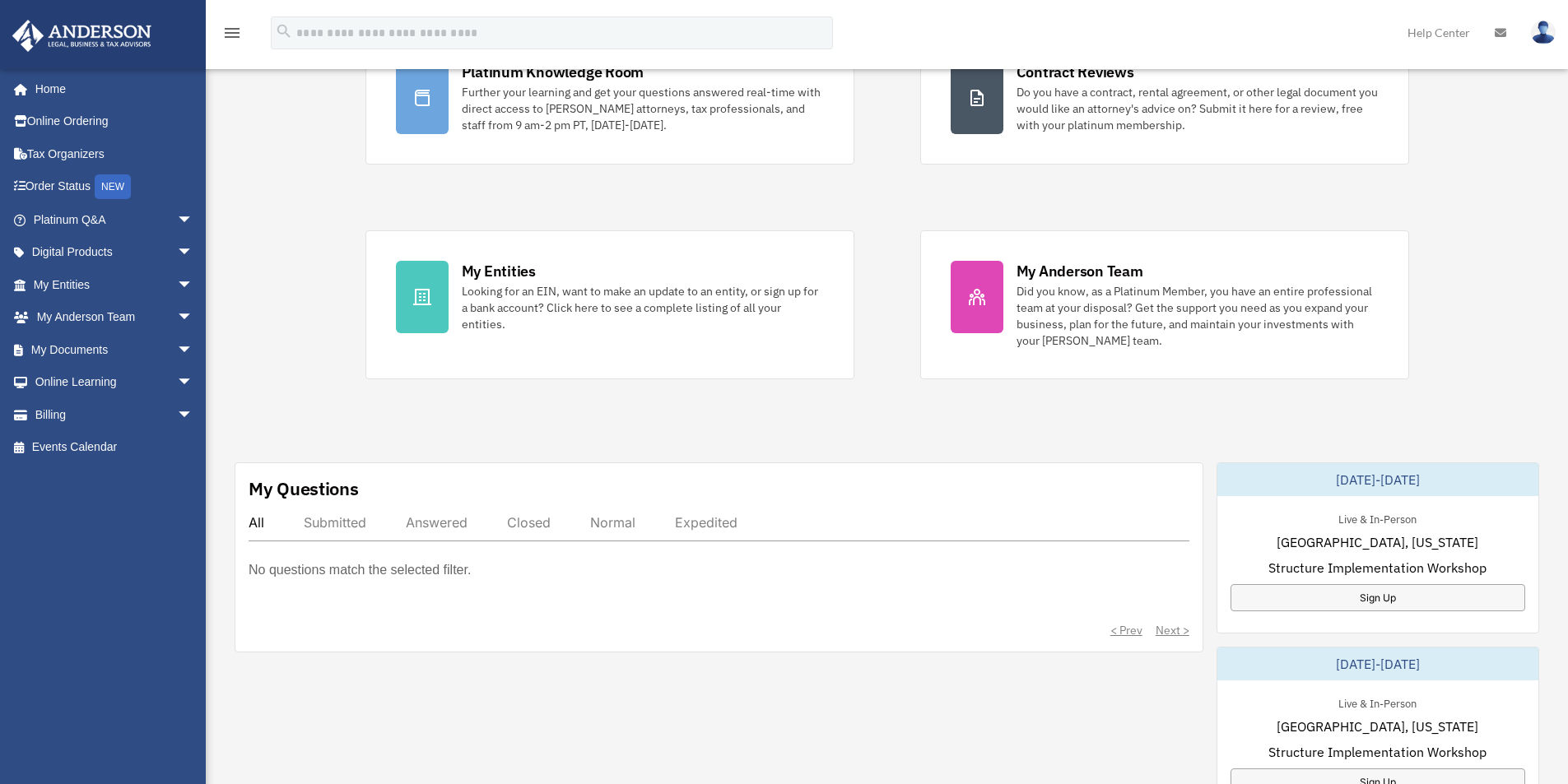
click at [433, 526] on div "Answered" at bounding box center [436, 522] width 62 height 16
click at [617, 526] on div "Normal" at bounding box center [613, 522] width 46 height 16
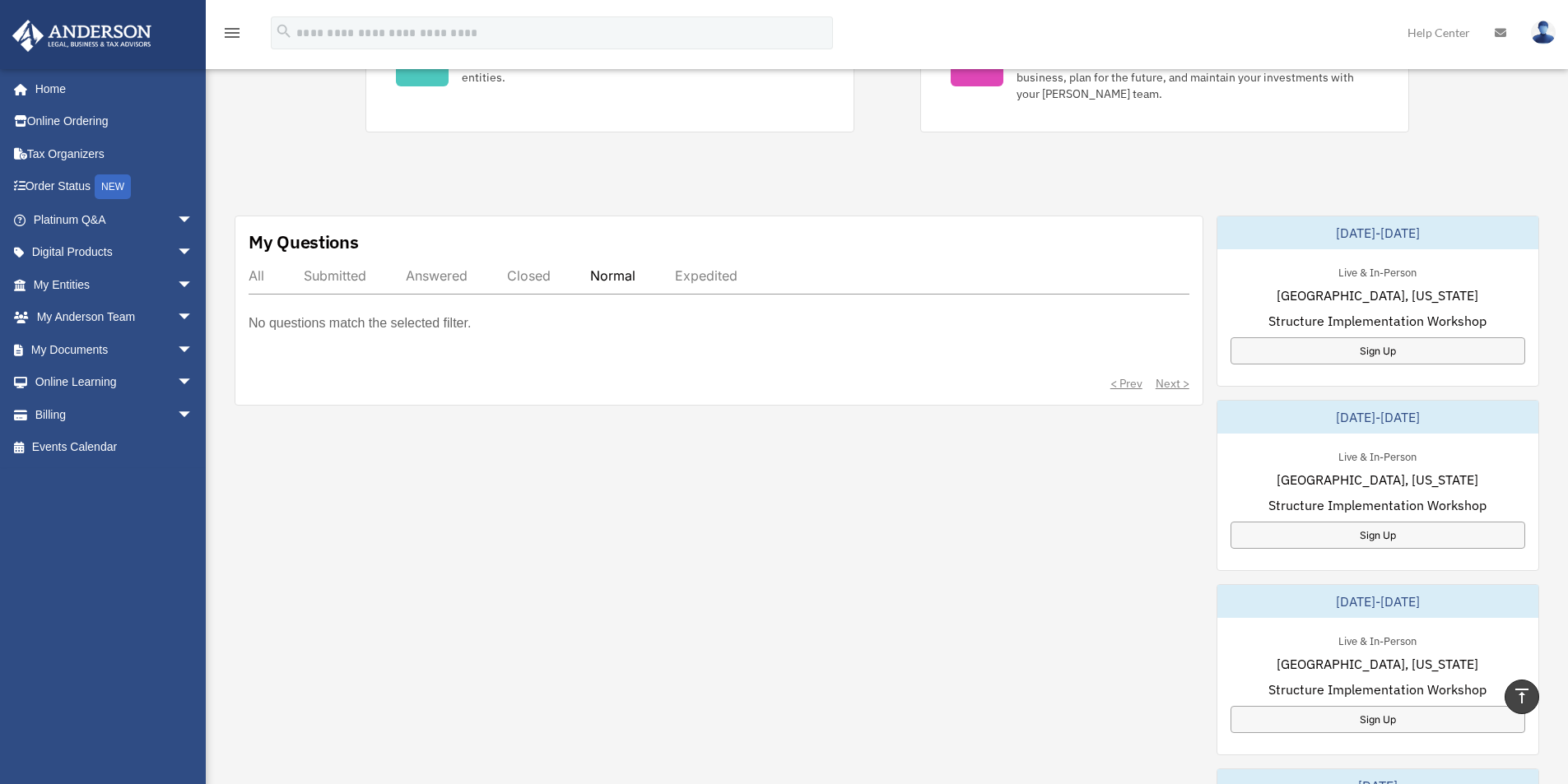
scroll to position [0, 0]
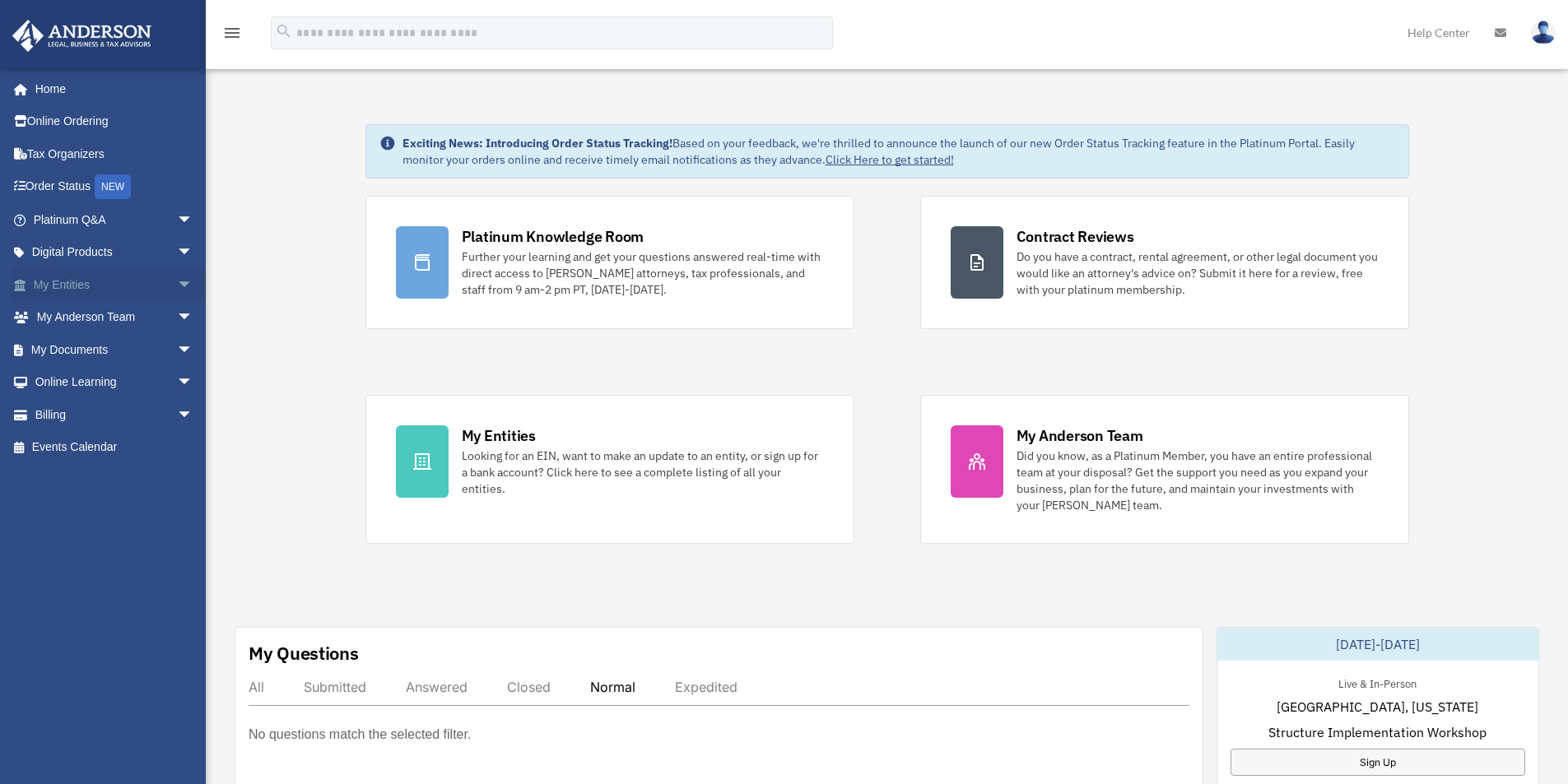
click at [87, 285] on link "My Entities arrow_drop_down" at bounding box center [114, 284] width 206 height 33
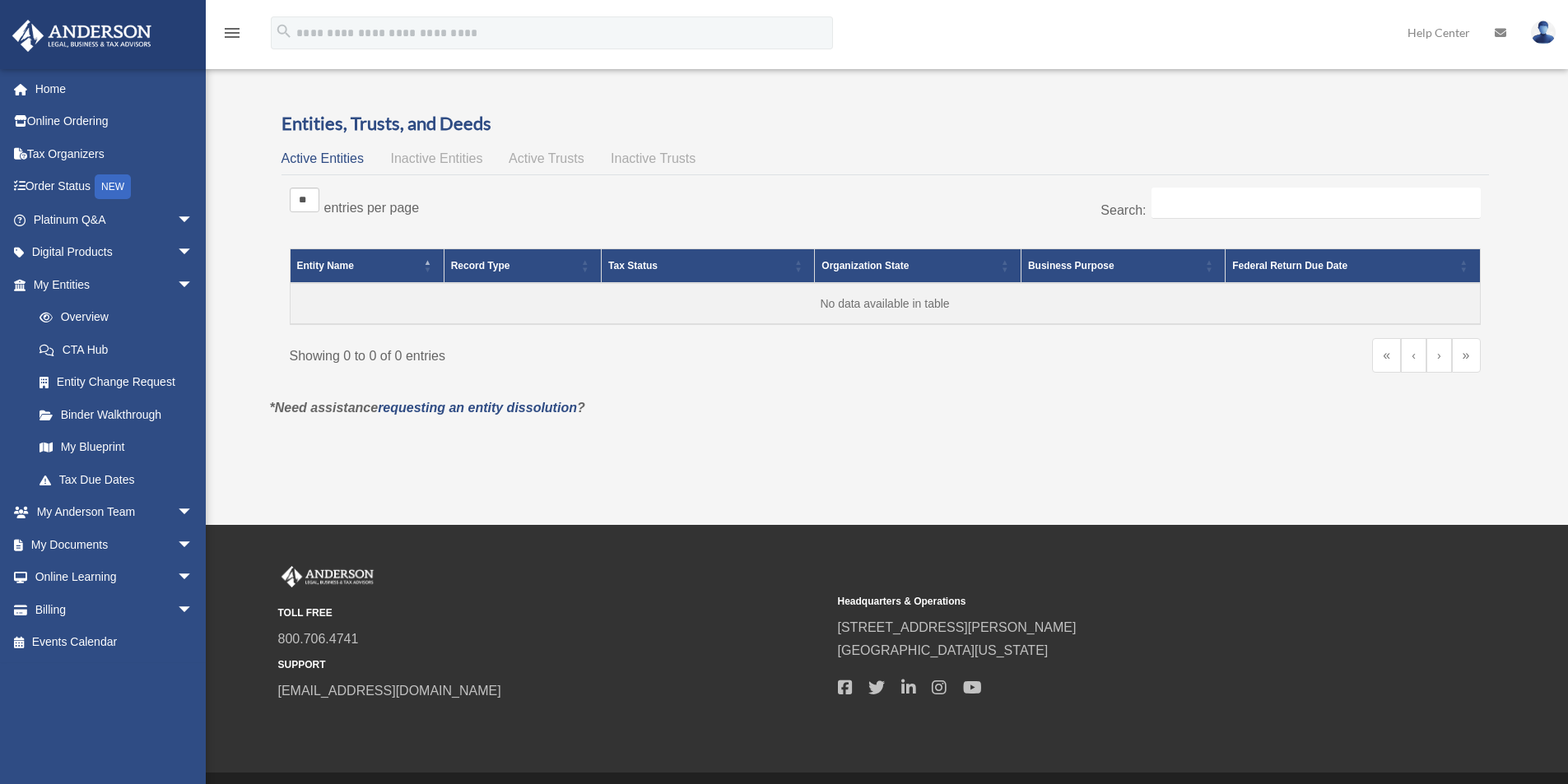
click at [437, 158] on span "Inactive Entities" at bounding box center [435, 158] width 92 height 14
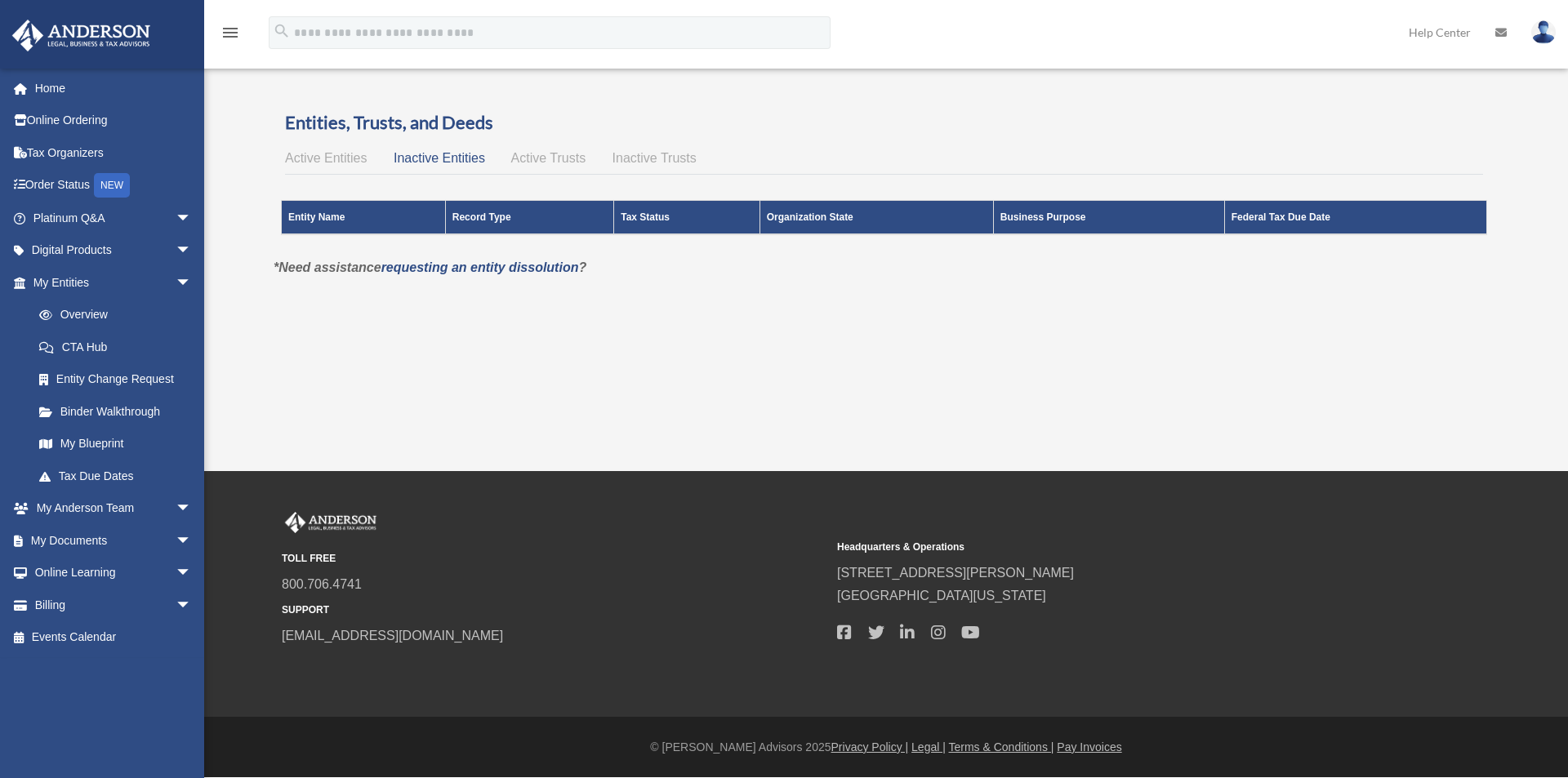
click at [529, 160] on span "Active Trusts" at bounding box center [549, 157] width 75 height 14
click at [653, 160] on span "Inactive Trusts" at bounding box center [653, 157] width 84 height 14
click at [91, 319] on link "Overview" at bounding box center [119, 315] width 193 height 33
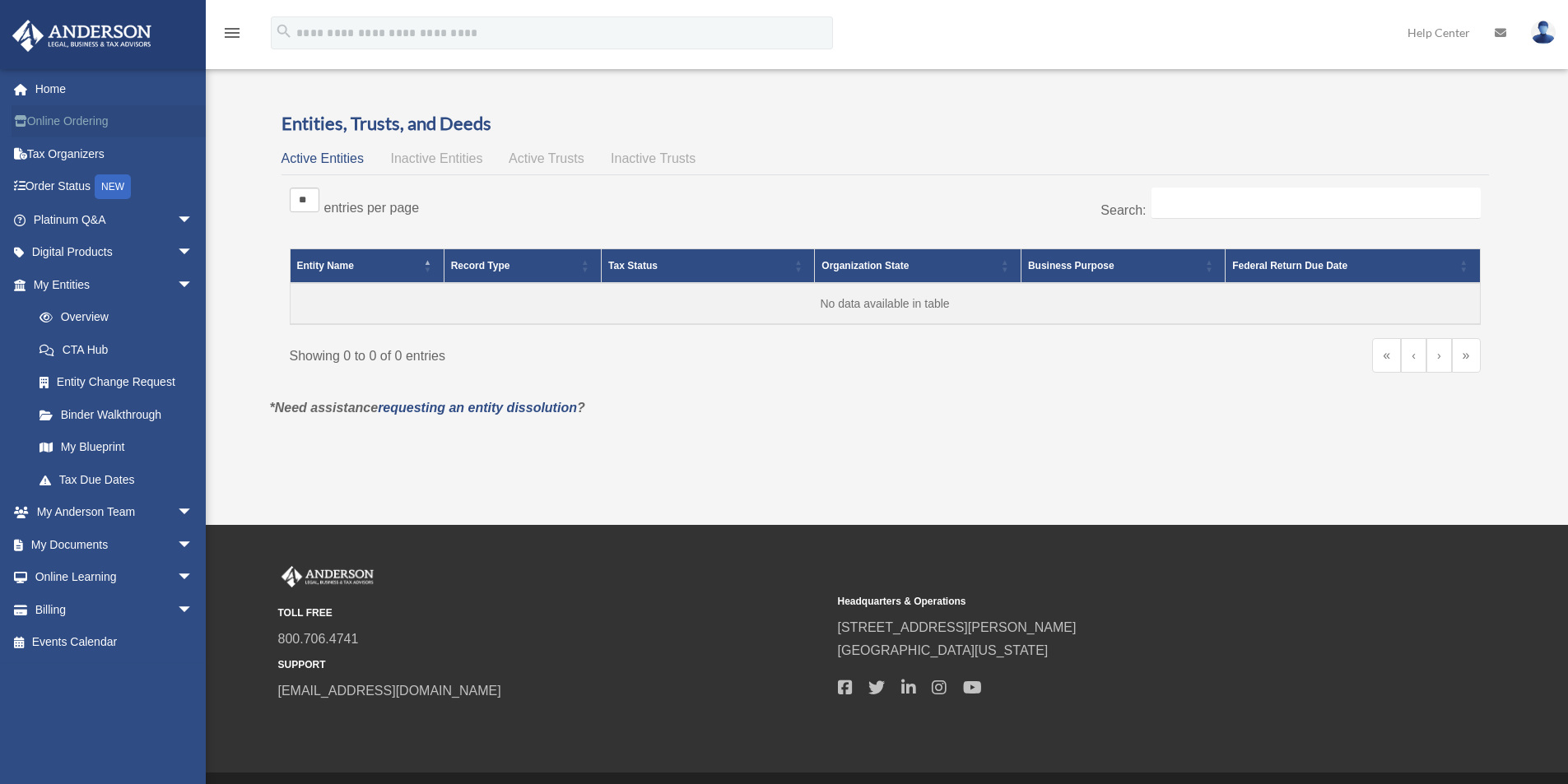
click at [57, 105] on link "Online Ordering" at bounding box center [114, 122] width 206 height 33
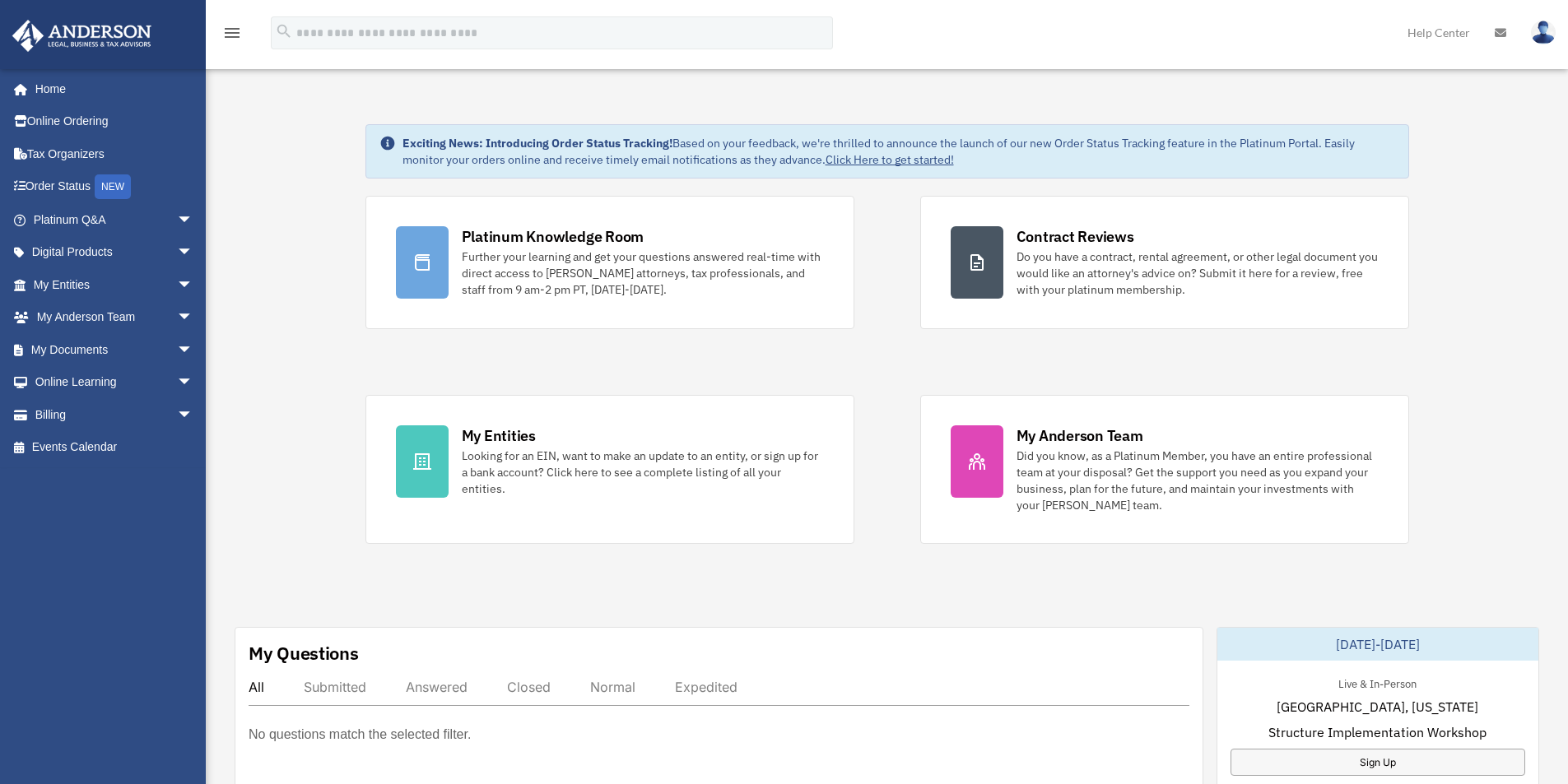
click at [1551, 38] on img at bounding box center [1543, 32] width 25 height 24
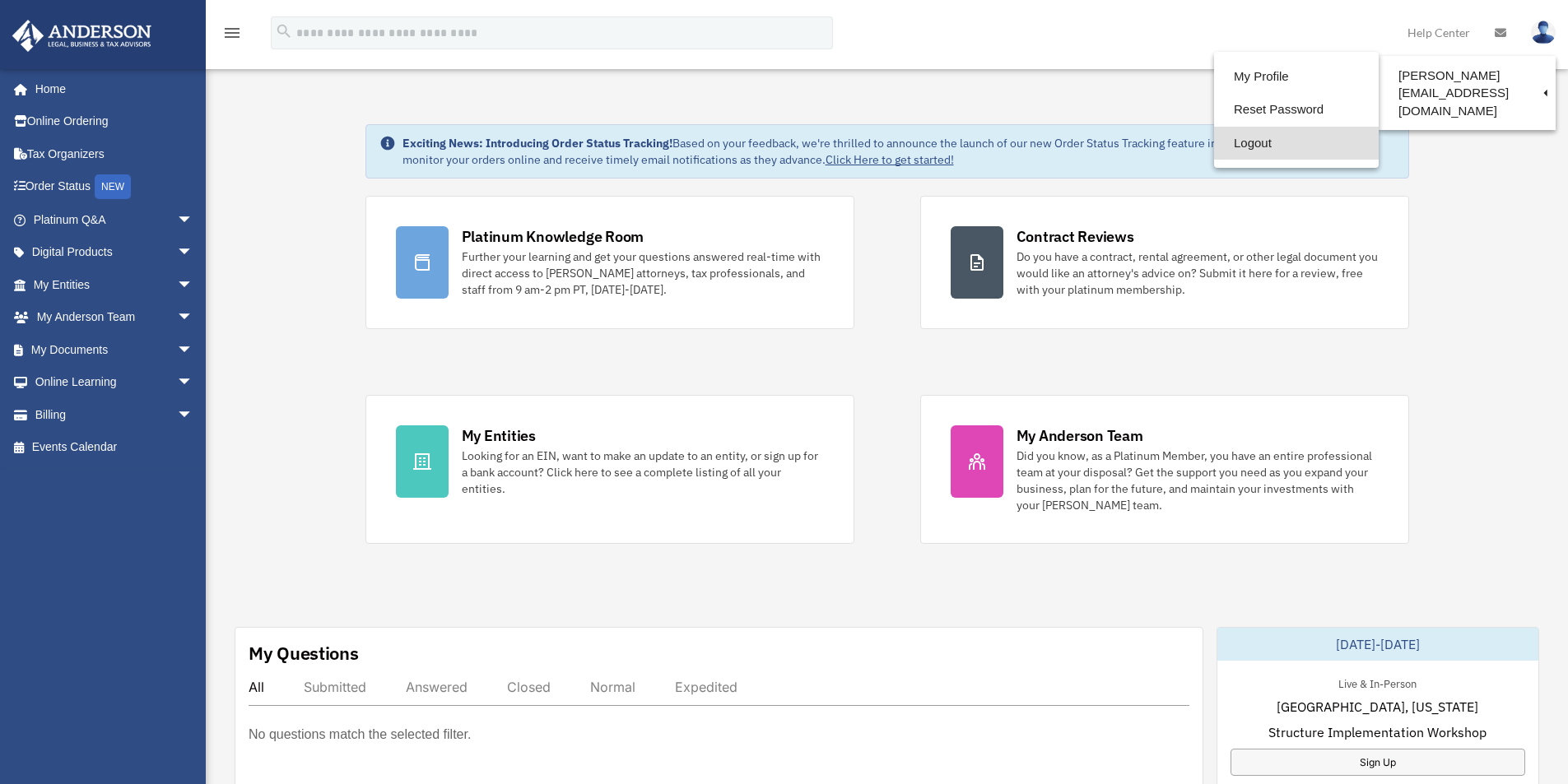
click at [1244, 141] on link "Logout" at bounding box center [1295, 143] width 164 height 34
